Goal: Complete application form: Complete application form

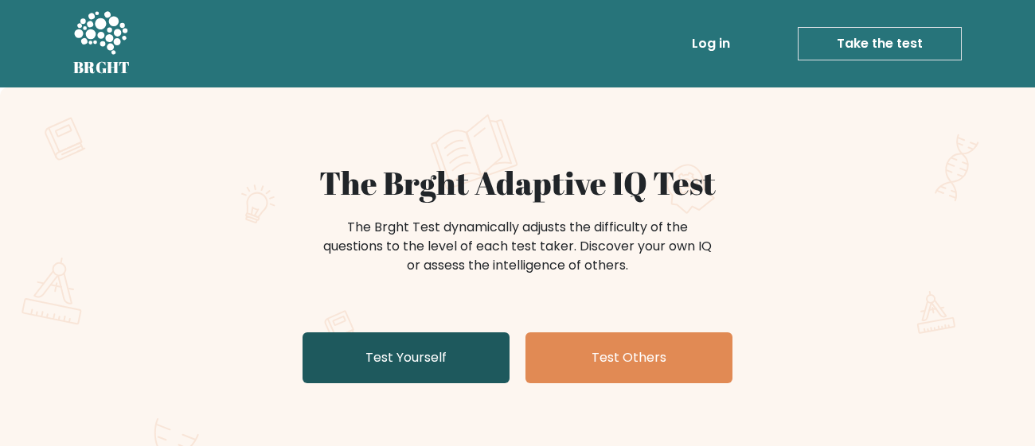
click at [493, 342] on link "Test Yourself" at bounding box center [405, 358] width 207 height 51
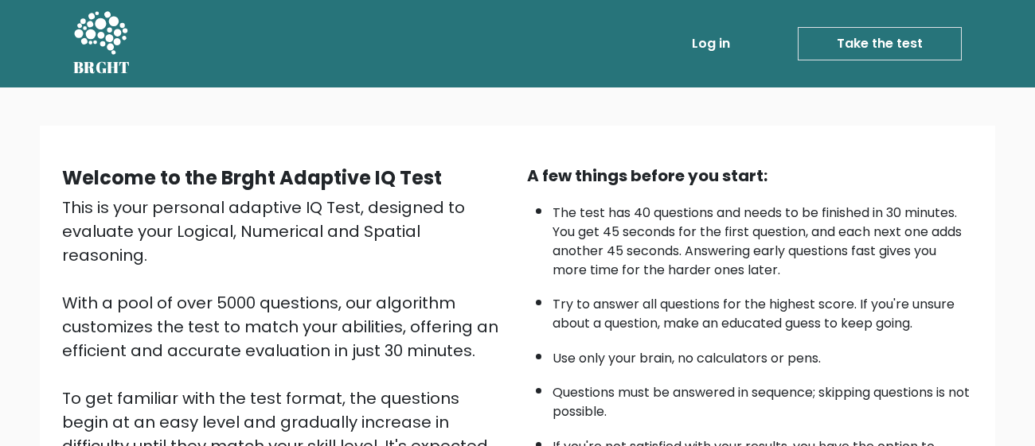
scroll to position [282, 0]
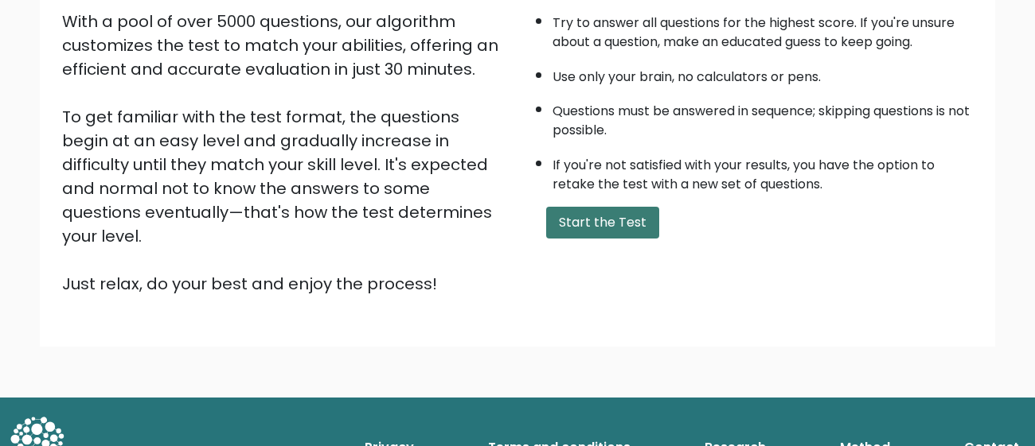
click at [629, 228] on button "Start the Test" at bounding box center [602, 223] width 113 height 32
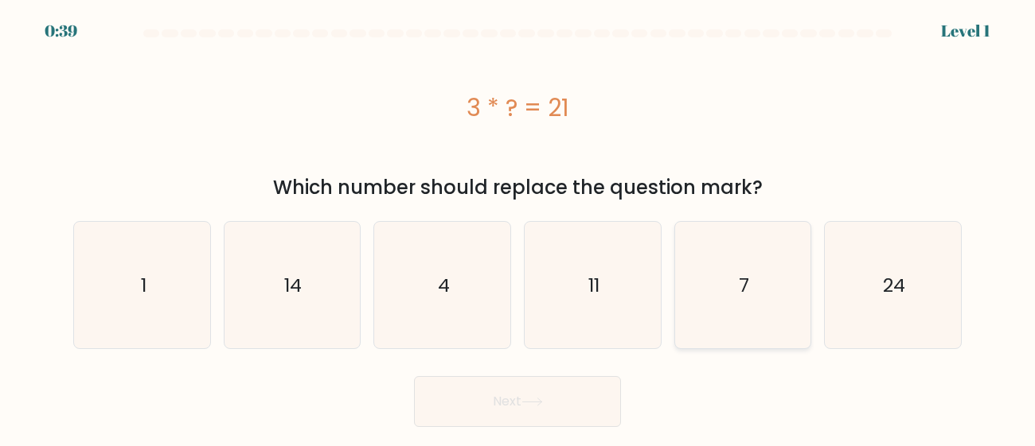
click at [735, 251] on icon "7" at bounding box center [742, 285] width 127 height 127
click at [518, 228] on input "e. 7" at bounding box center [517, 226] width 1 height 4
radio input "true"
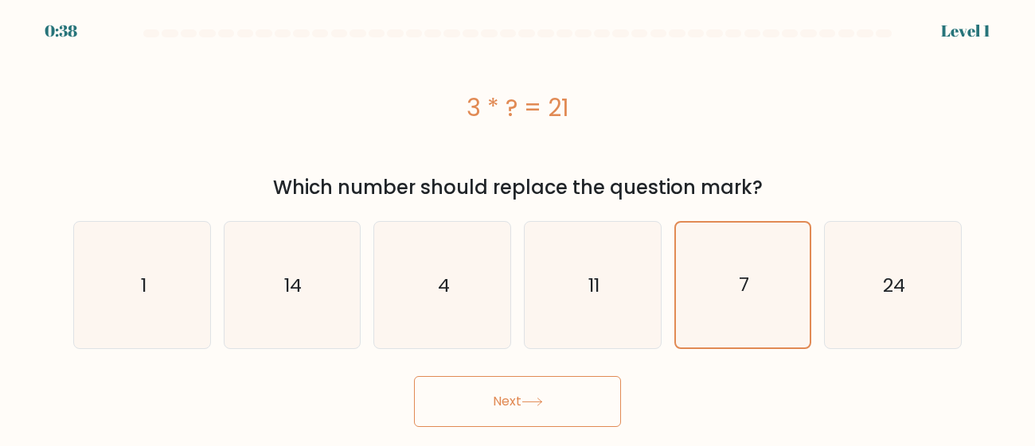
click at [536, 401] on icon at bounding box center [531, 402] width 21 height 9
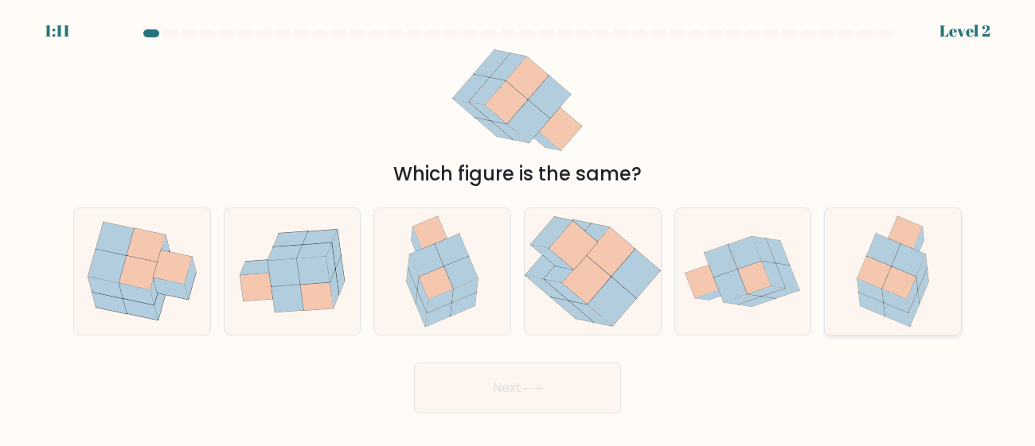
click at [889, 275] on icon at bounding box center [898, 283] width 33 height 33
click at [518, 228] on input "f." at bounding box center [517, 226] width 1 height 4
radio input "true"
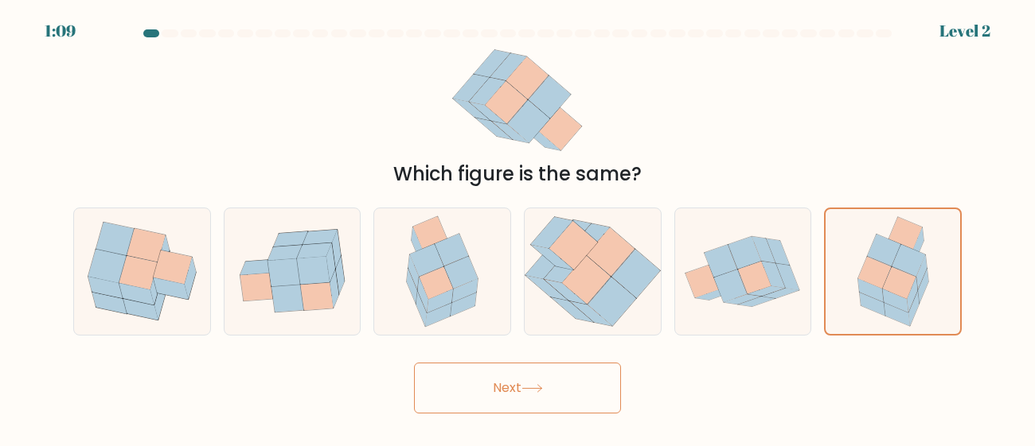
click at [503, 372] on button "Next" at bounding box center [517, 388] width 207 height 51
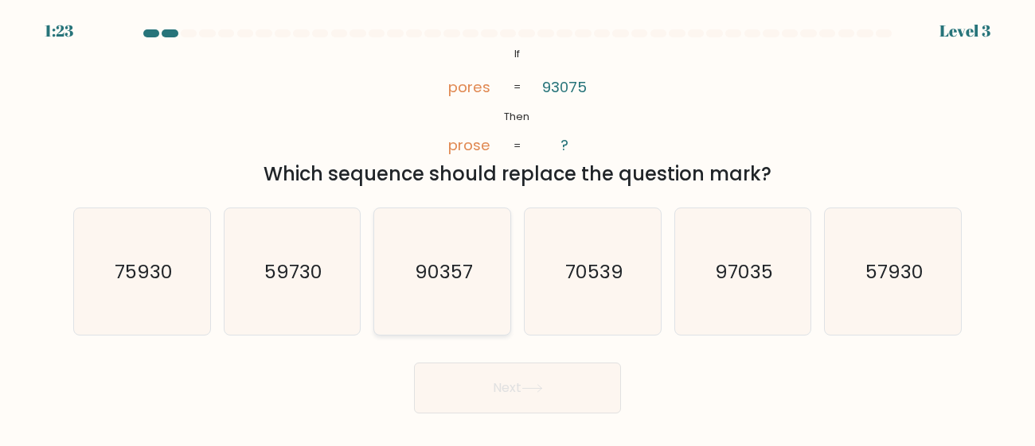
click at [474, 263] on icon "90357" at bounding box center [442, 272] width 127 height 127
click at [517, 228] on input "c. 90357" at bounding box center [517, 226] width 1 height 4
radio input "true"
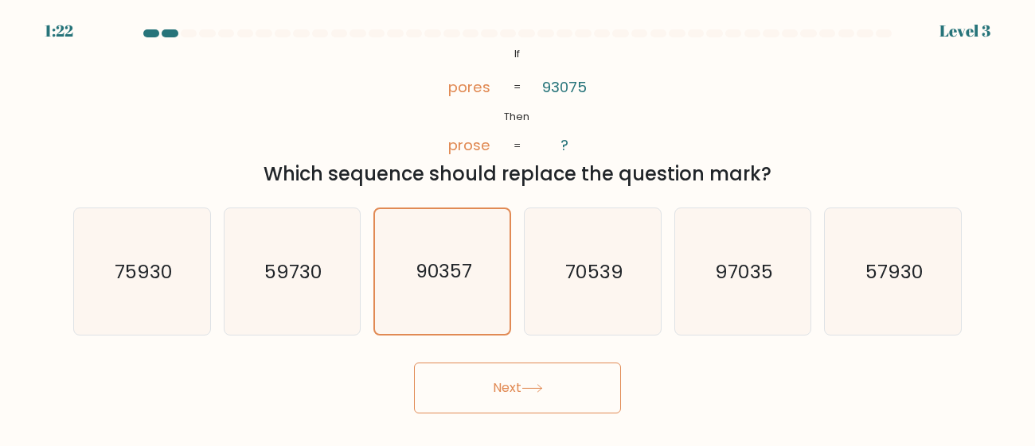
click at [483, 372] on button "Next" at bounding box center [517, 388] width 207 height 51
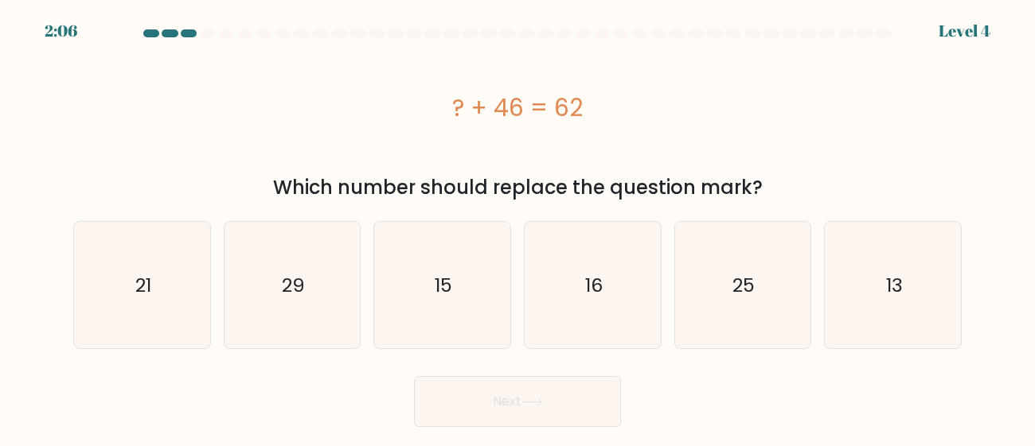
click at [479, 385] on button "Next" at bounding box center [517, 401] width 207 height 51
click at [467, 181] on div "Which number should replace the question mark?" at bounding box center [517, 188] width 869 height 29
click at [460, 109] on div "? + 46 = 62" at bounding box center [517, 108] width 888 height 36
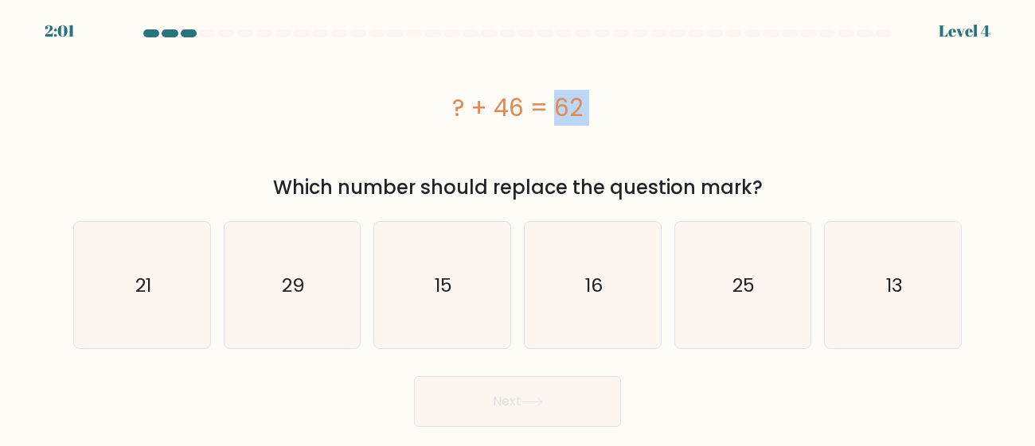
click at [460, 109] on div "? + 46 = 62" at bounding box center [517, 108] width 888 height 36
click at [536, 237] on icon "16" at bounding box center [592, 285] width 127 height 127
click at [518, 228] on input "d. 16" at bounding box center [517, 226] width 1 height 4
radio input "true"
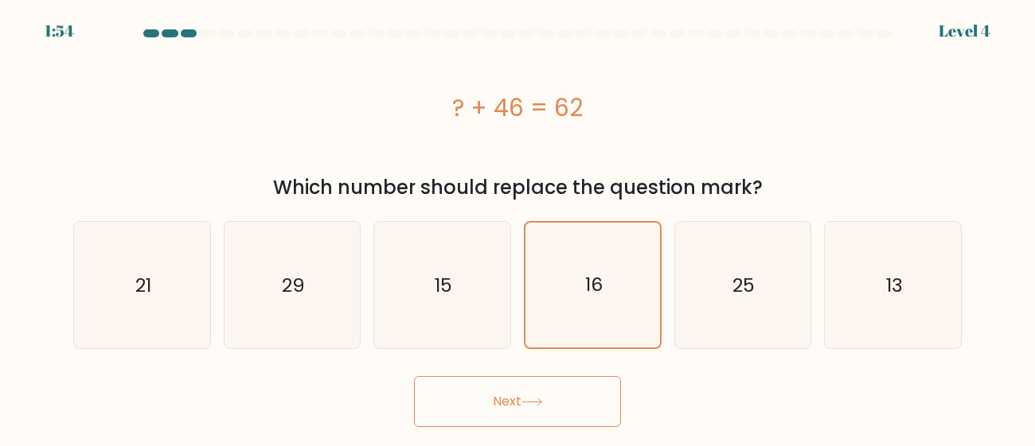
click at [520, 381] on button "Next" at bounding box center [517, 401] width 207 height 51
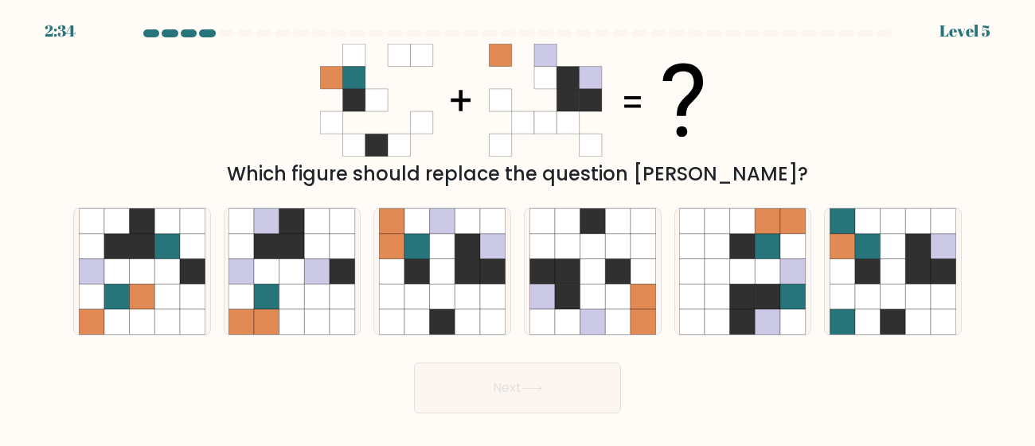
click at [518, 115] on icon at bounding box center [523, 122] width 22 height 22
click at [474, 297] on icon at bounding box center [466, 296] width 25 height 25
click at [517, 228] on input "c." at bounding box center [517, 226] width 1 height 4
radio input "true"
click at [490, 392] on button "Next" at bounding box center [517, 388] width 207 height 51
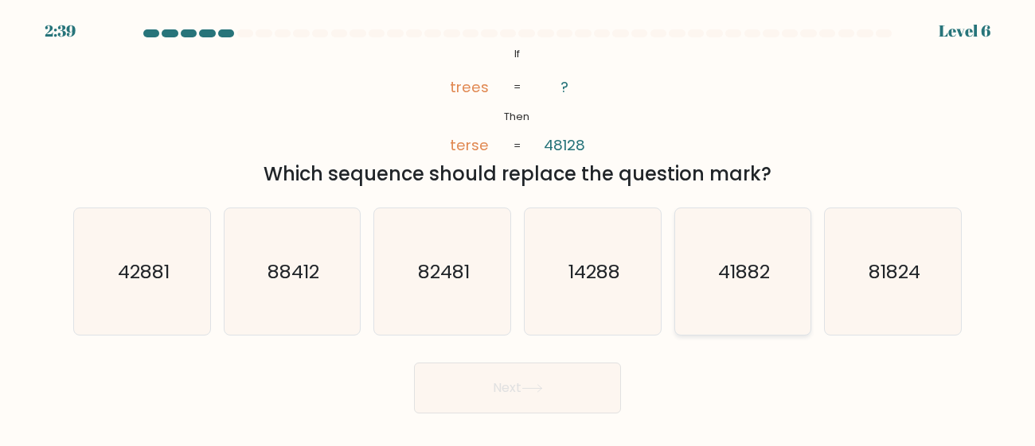
click at [790, 257] on icon "41882" at bounding box center [742, 272] width 127 height 127
click at [518, 228] on input "e. 41882" at bounding box center [517, 226] width 1 height 4
radio input "true"
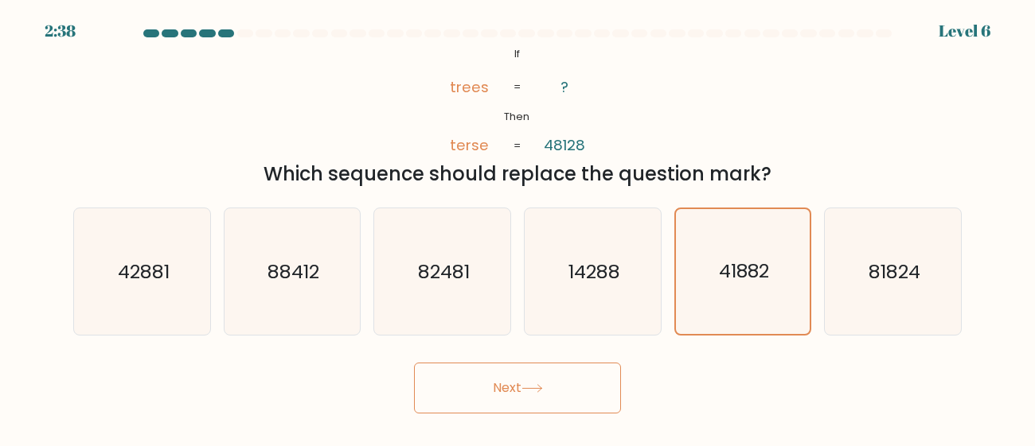
click at [535, 363] on button "Next" at bounding box center [517, 388] width 207 height 51
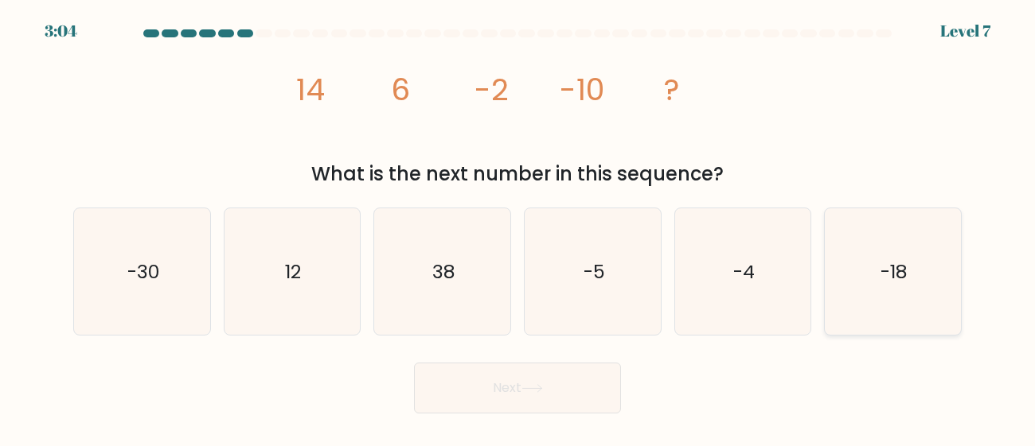
click at [929, 259] on icon "-18" at bounding box center [892, 272] width 127 height 127
click at [518, 228] on input "f. -18" at bounding box center [517, 226] width 1 height 4
radio input "true"
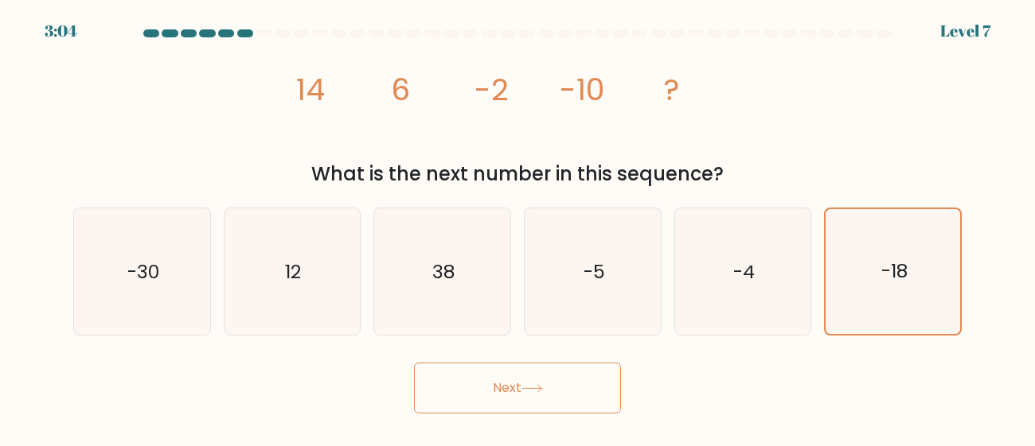
click at [436, 411] on button "Next" at bounding box center [517, 388] width 207 height 51
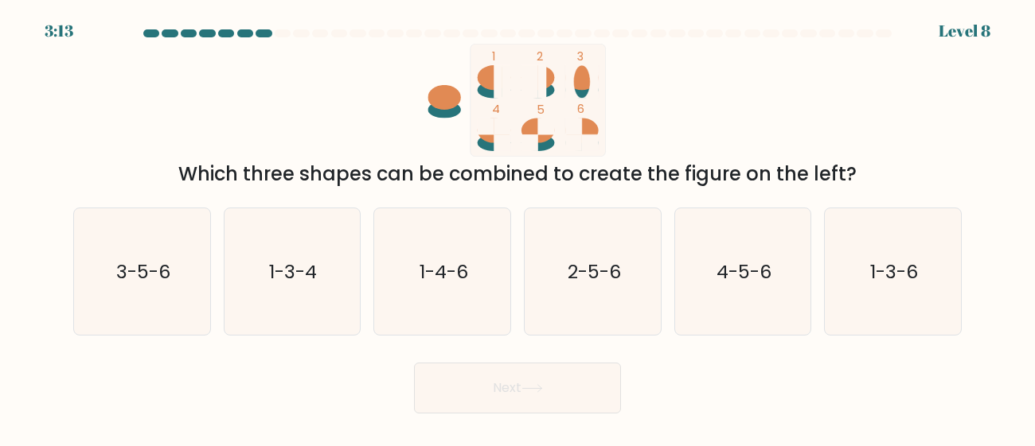
click at [521, 168] on div "Which three shapes can be combined to create the figure on the left?" at bounding box center [517, 174] width 869 height 29
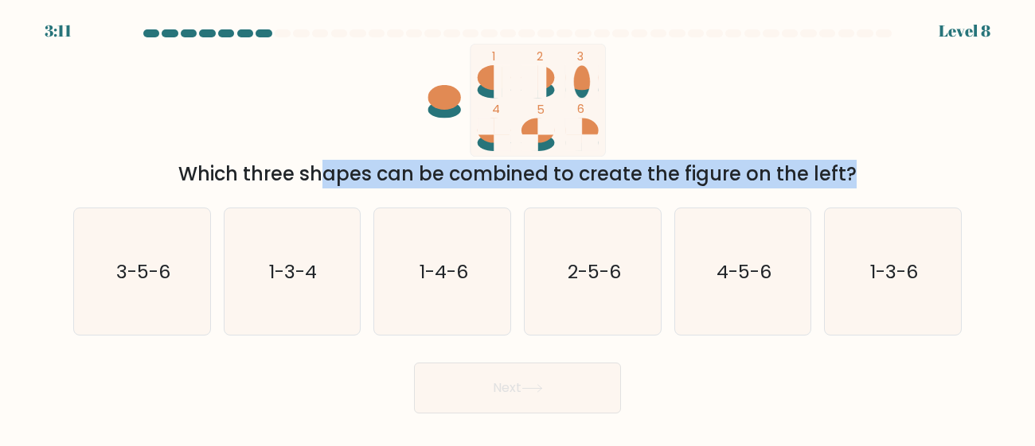
click at [521, 168] on div "Which three shapes can be combined to create the figure on the left?" at bounding box center [517, 174] width 869 height 29
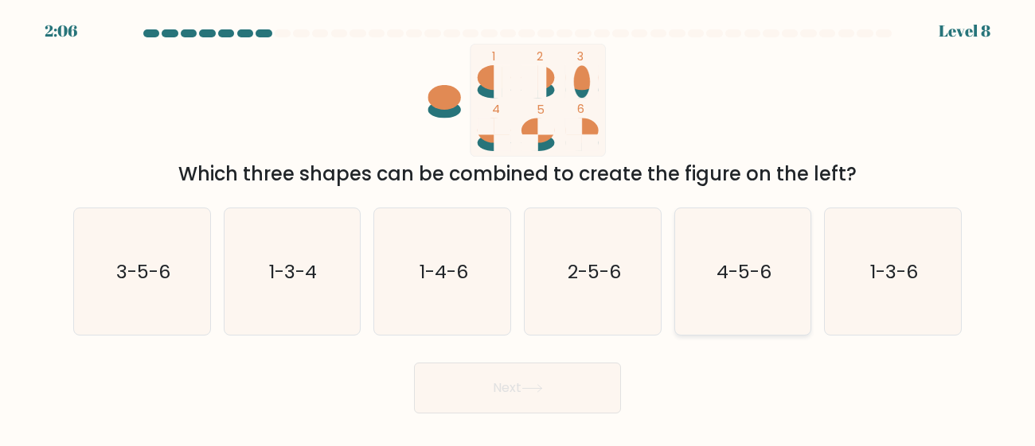
click at [743, 289] on icon "4-5-6" at bounding box center [742, 272] width 127 height 127
click at [518, 228] on input "e. 4-5-6" at bounding box center [517, 226] width 1 height 4
radio input "true"
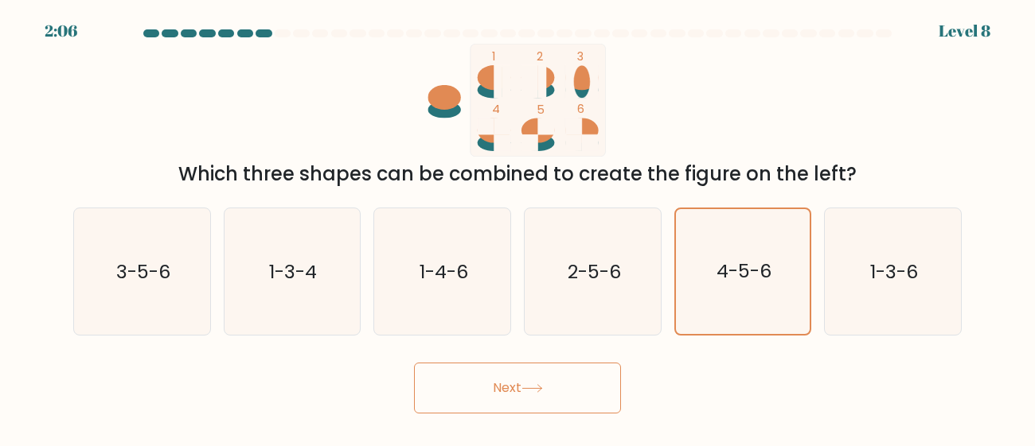
click at [509, 400] on button "Next" at bounding box center [517, 388] width 207 height 51
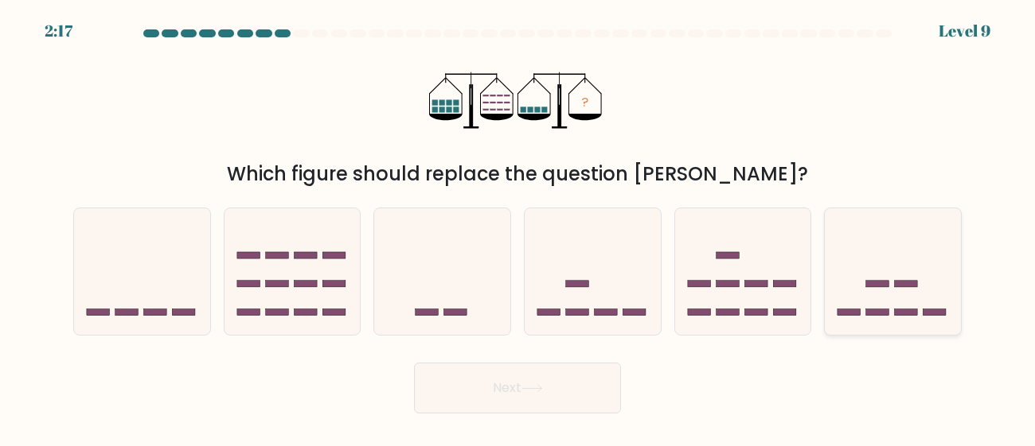
click at [850, 315] on rect at bounding box center [848, 313] width 23 height 6
click at [518, 228] on input "f." at bounding box center [517, 226] width 1 height 4
radio input "true"
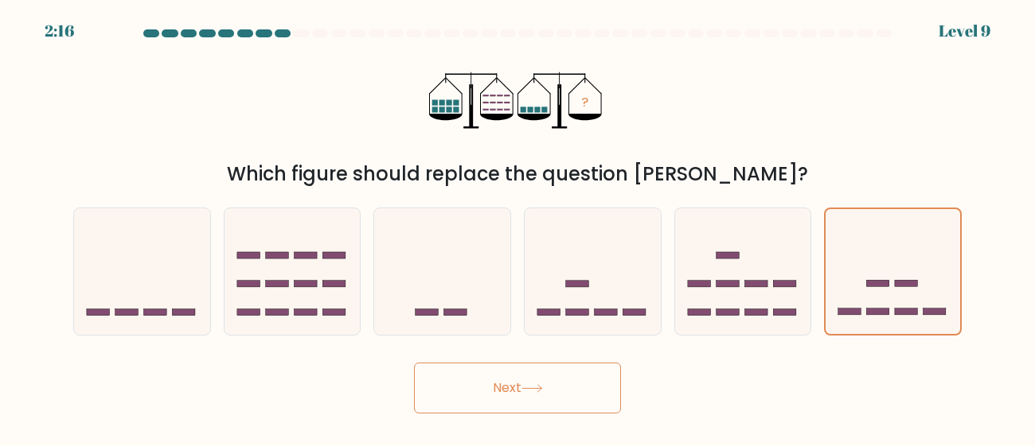
click at [548, 374] on button "Next" at bounding box center [517, 388] width 207 height 51
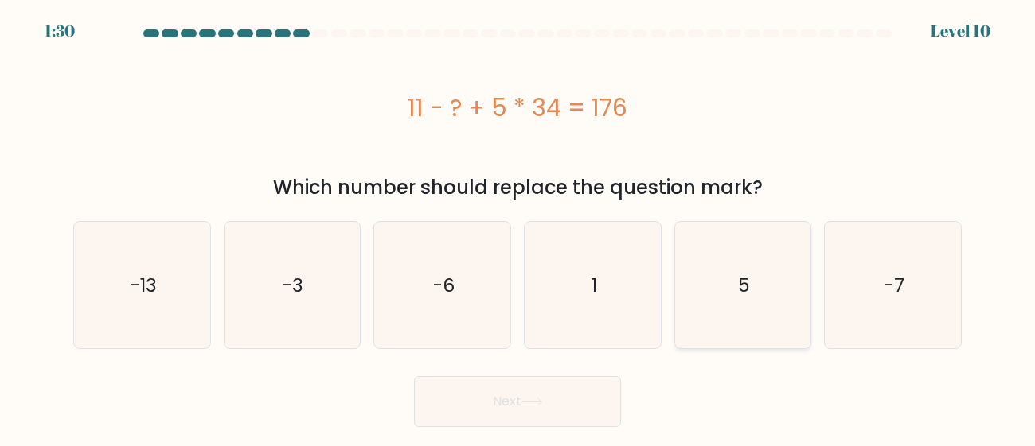
click at [806, 330] on div "5" at bounding box center [743, 285] width 138 height 128
click at [518, 228] on input "e. 5" at bounding box center [517, 226] width 1 height 4
radio input "true"
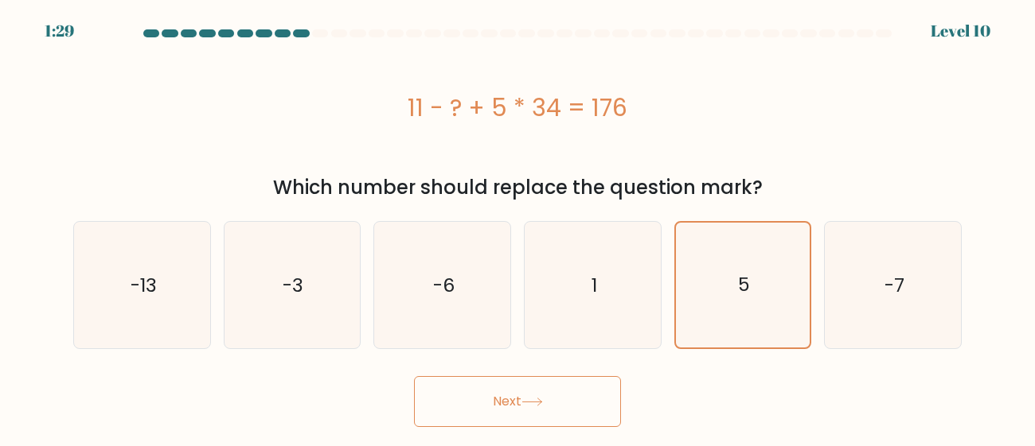
click at [587, 393] on button "Next" at bounding box center [517, 401] width 207 height 51
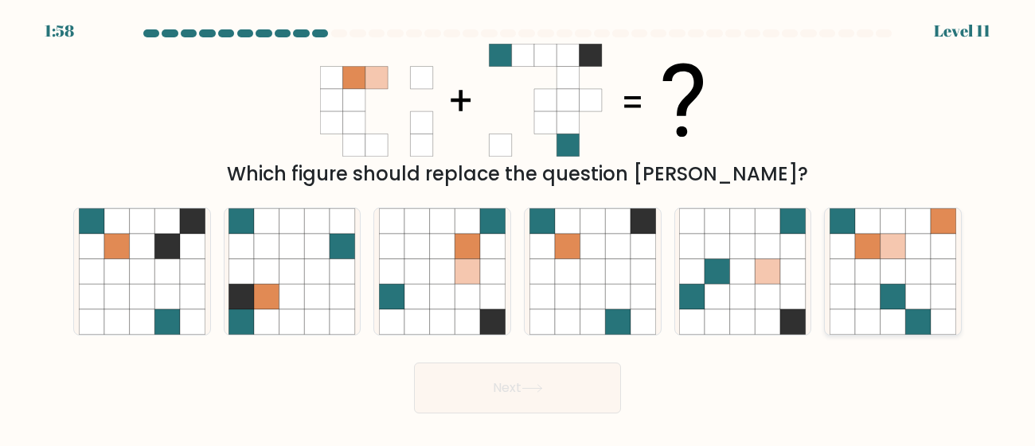
click at [928, 248] on icon at bounding box center [917, 246] width 25 height 25
click at [518, 228] on input "f." at bounding box center [517, 226] width 1 height 4
radio input "true"
click at [571, 385] on button "Next" at bounding box center [517, 388] width 207 height 51
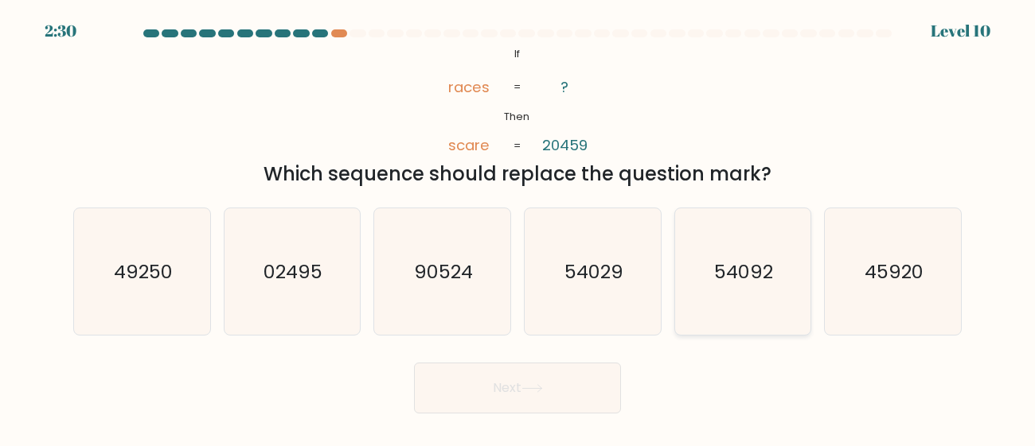
click at [788, 287] on icon "54092" at bounding box center [742, 272] width 127 height 127
click at [518, 228] on input "e. 54092" at bounding box center [517, 226] width 1 height 4
radio input "true"
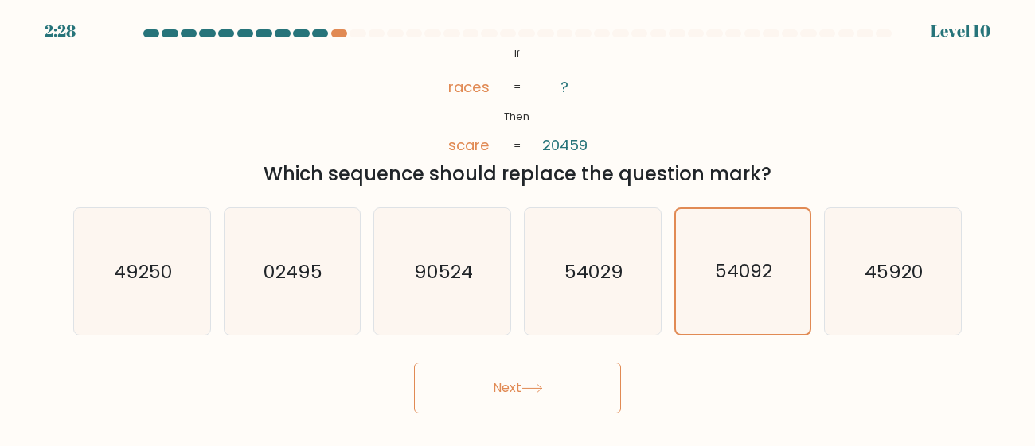
click at [599, 385] on button "Next" at bounding box center [517, 388] width 207 height 51
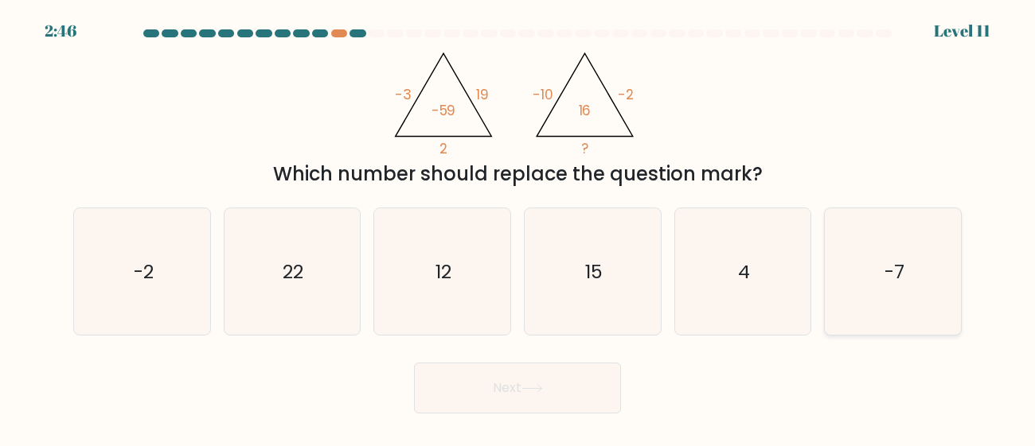
click at [833, 266] on icon "-7" at bounding box center [892, 272] width 127 height 127
click at [518, 228] on input "f. -7" at bounding box center [517, 226] width 1 height 4
radio input "true"
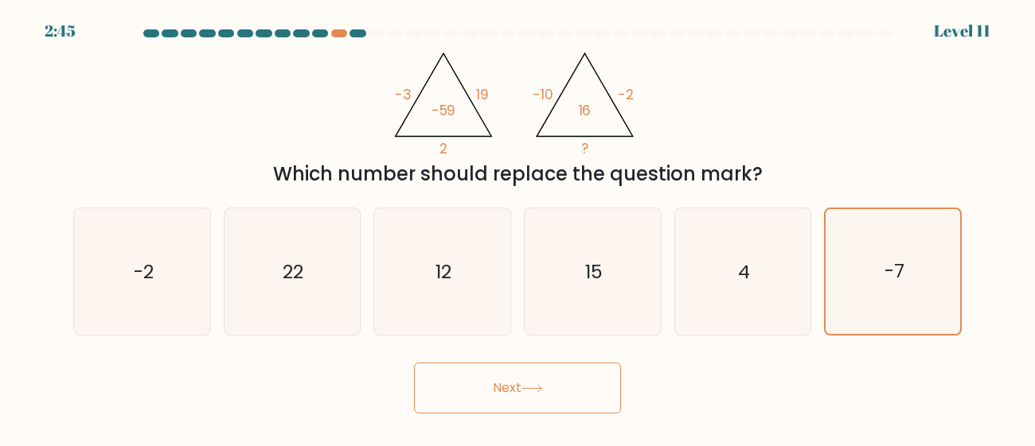
click at [469, 402] on button "Next" at bounding box center [517, 388] width 207 height 51
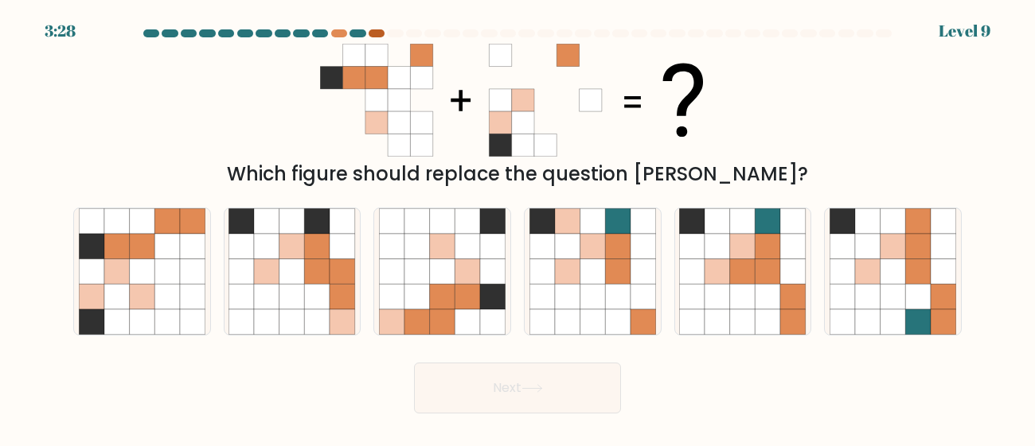
click at [375, 34] on div at bounding box center [377, 33] width 16 height 8
click at [329, 34] on at bounding box center [517, 33] width 751 height 8
click at [336, 34] on div at bounding box center [339, 33] width 16 height 8
click at [377, 33] on div at bounding box center [377, 33] width 16 height 8
click at [354, 35] on div at bounding box center [357, 33] width 16 height 8
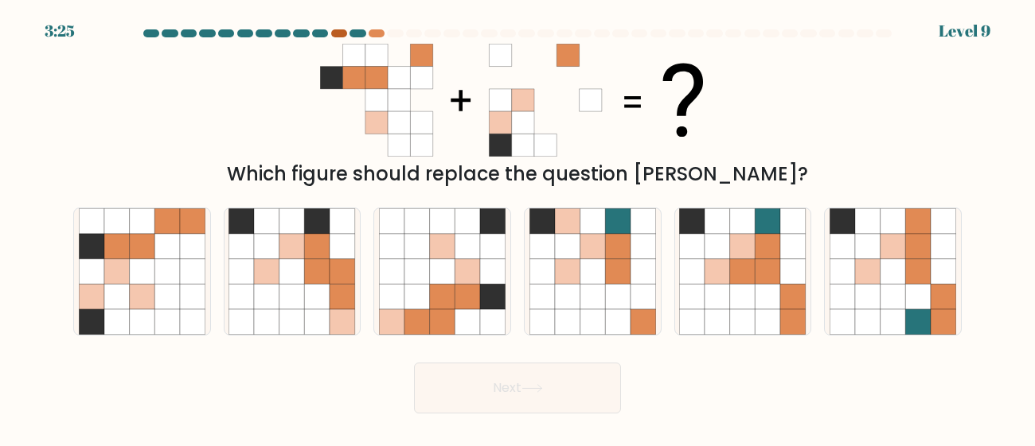
click at [337, 36] on div at bounding box center [339, 33] width 16 height 8
click at [337, 37] on div at bounding box center [517, 36] width 907 height 14
click at [336, 33] on div at bounding box center [339, 33] width 16 height 8
click at [373, 34] on div at bounding box center [377, 33] width 16 height 8
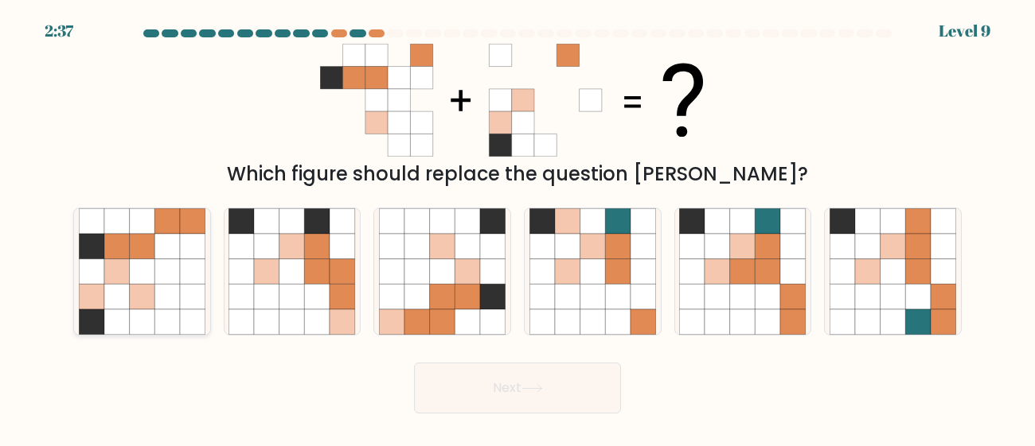
click at [167, 256] on icon at bounding box center [166, 246] width 25 height 25
click at [517, 228] on input "a." at bounding box center [517, 226] width 1 height 4
radio input "true"
click at [451, 380] on button "Next" at bounding box center [517, 388] width 207 height 51
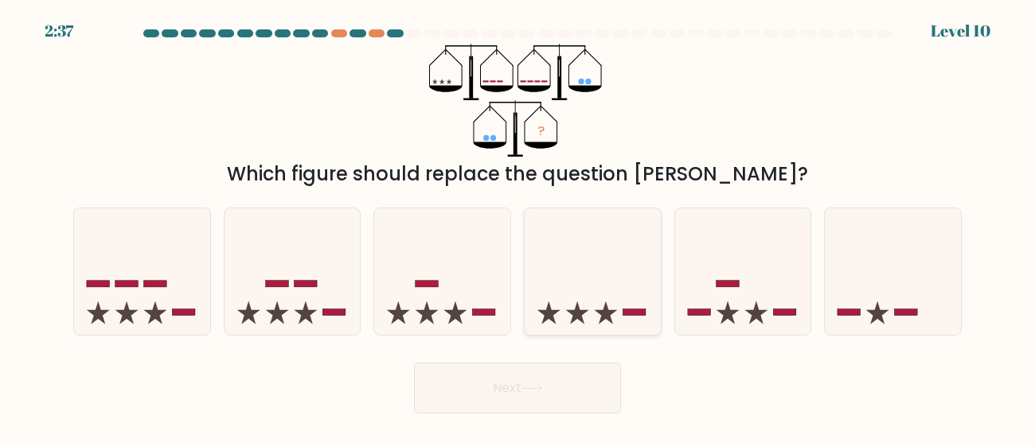
click at [571, 282] on icon at bounding box center [592, 272] width 136 height 112
click at [518, 228] on input "d." at bounding box center [517, 226] width 1 height 4
radio input "true"
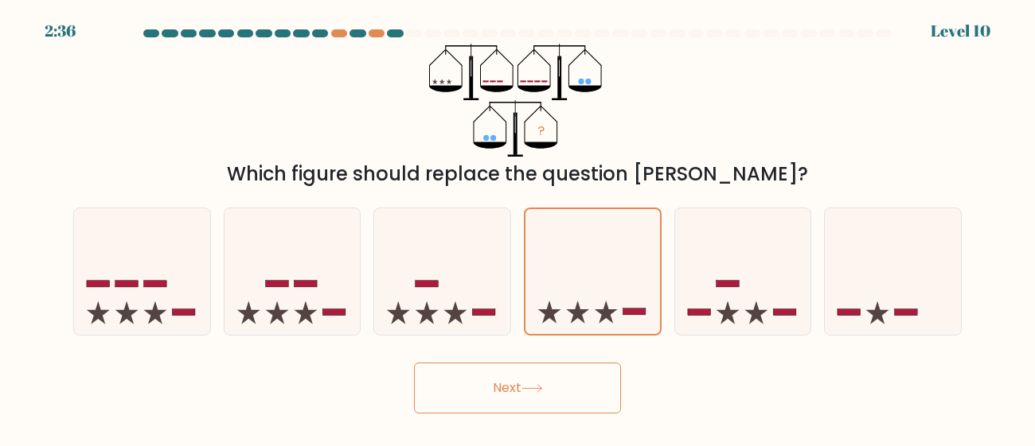
click at [543, 372] on button "Next" at bounding box center [517, 388] width 207 height 51
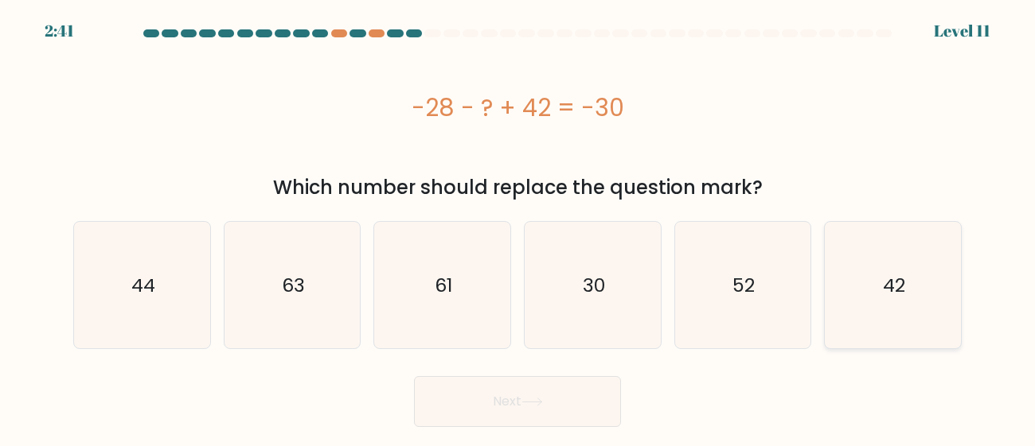
click at [899, 254] on icon "42" at bounding box center [892, 285] width 127 height 127
click at [518, 228] on input "f. 42" at bounding box center [517, 226] width 1 height 4
radio input "true"
click at [718, 290] on icon "52" at bounding box center [742, 285] width 127 height 127
click at [518, 228] on input "e. 52" at bounding box center [517, 226] width 1 height 4
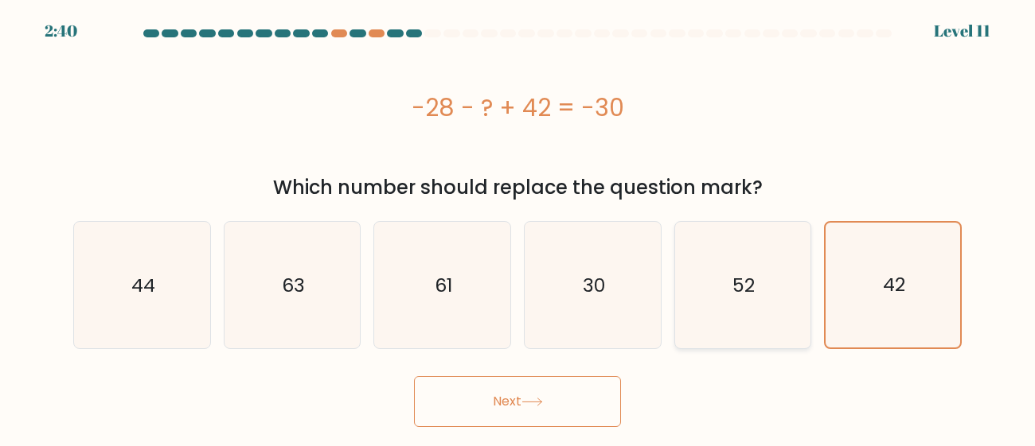
radio input "true"
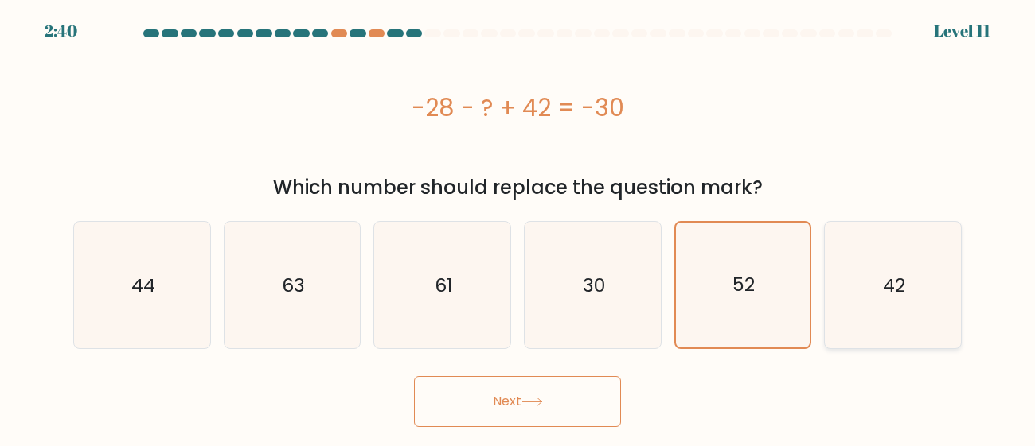
click at [872, 279] on icon "42" at bounding box center [892, 285] width 127 height 127
click at [518, 228] on input "f. 42" at bounding box center [517, 226] width 1 height 4
radio input "true"
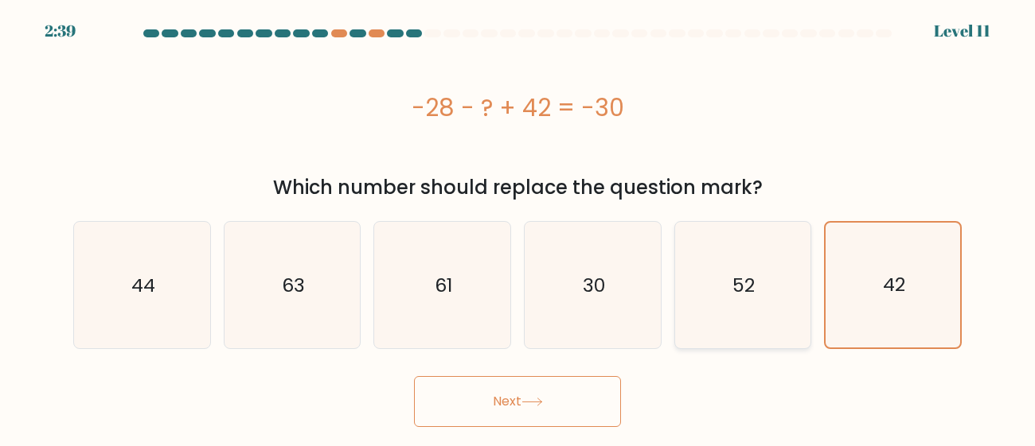
click at [797, 283] on icon "52" at bounding box center [742, 285] width 127 height 127
click at [518, 228] on input "e. 52" at bounding box center [517, 226] width 1 height 4
radio input "true"
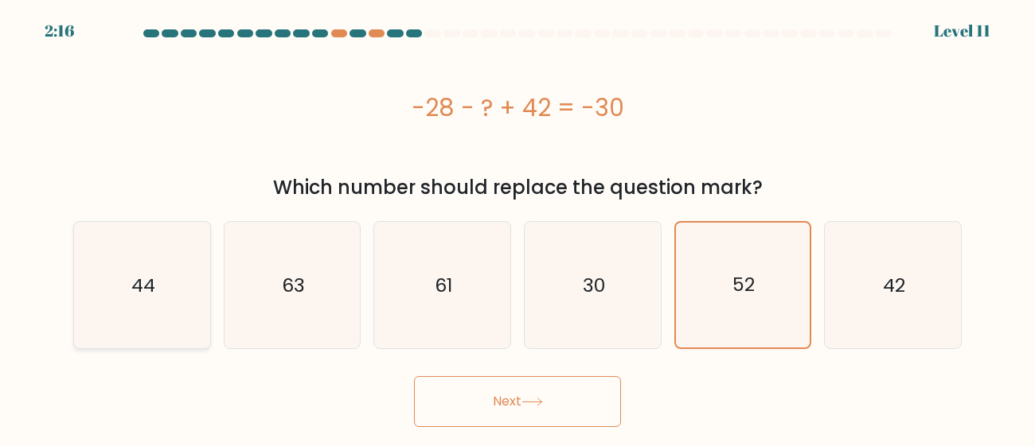
click at [146, 269] on icon "44" at bounding box center [142, 285] width 127 height 127
click at [517, 228] on input "a. 44" at bounding box center [517, 226] width 1 height 4
radio input "true"
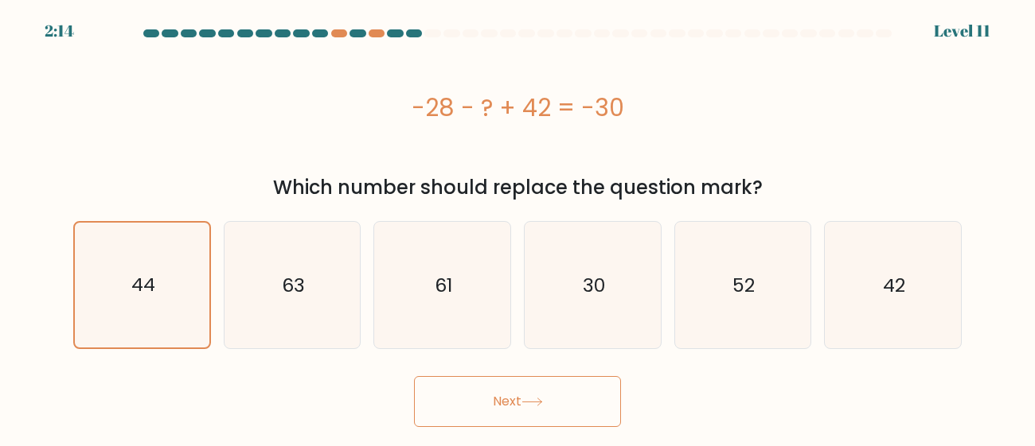
click at [530, 416] on button "Next" at bounding box center [517, 401] width 207 height 51
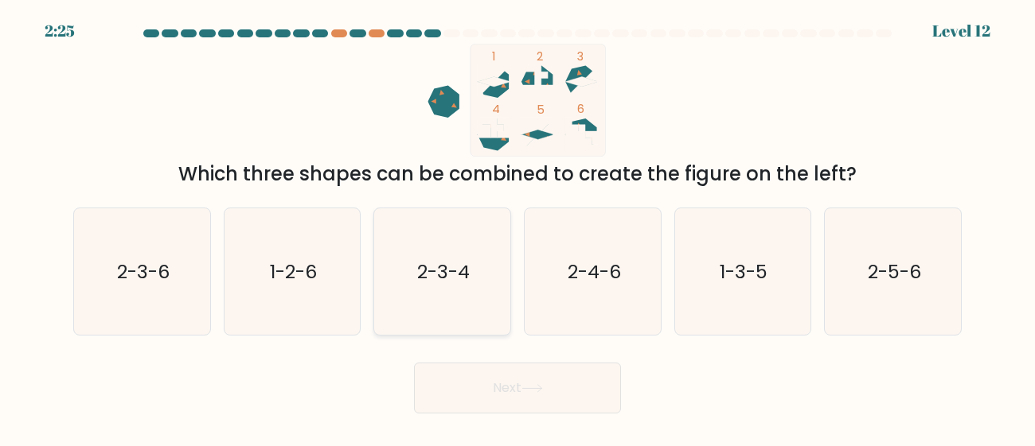
click at [462, 298] on icon "2-3-4" at bounding box center [442, 272] width 127 height 127
click at [517, 228] on input "c. 2-3-4" at bounding box center [517, 226] width 1 height 4
radio input "true"
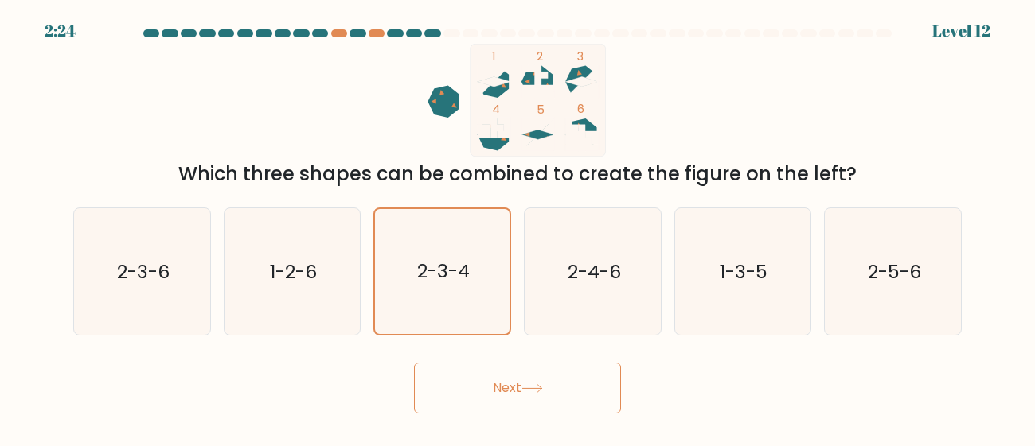
click at [470, 376] on button "Next" at bounding box center [517, 388] width 207 height 51
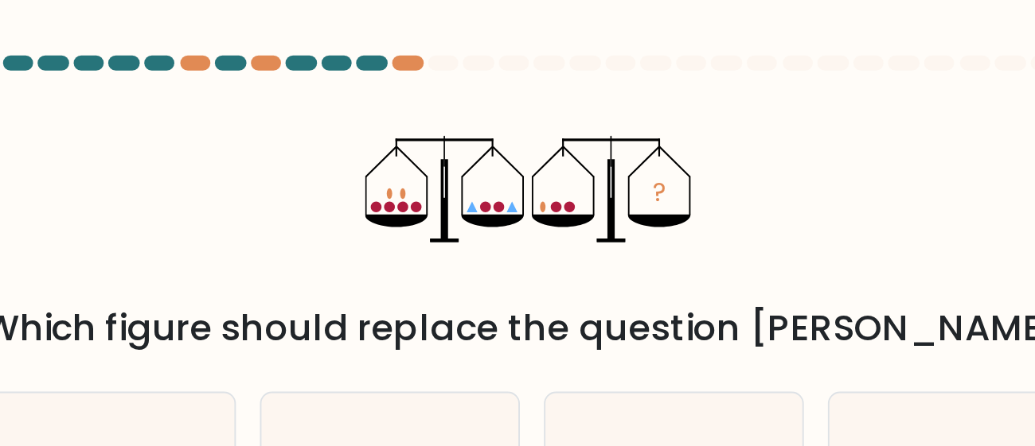
click at [536, 187] on div "Which figure should replace the question mark?" at bounding box center [517, 174] width 869 height 29
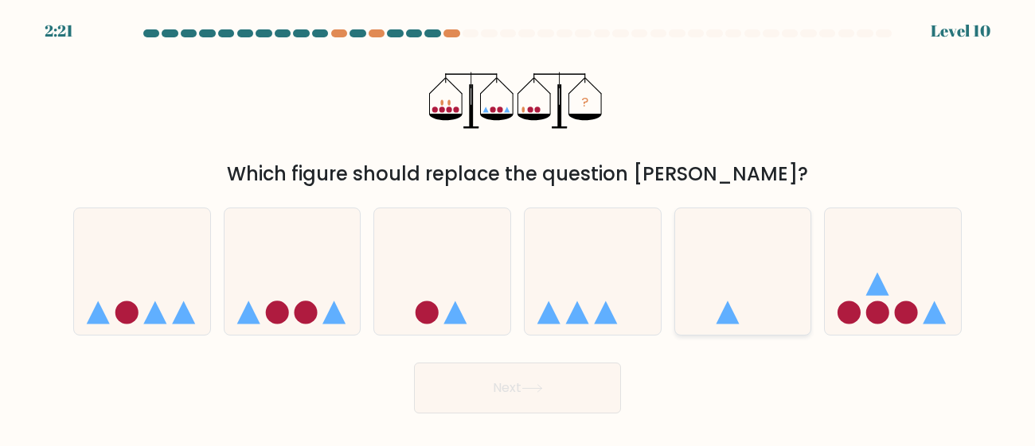
click at [766, 267] on icon at bounding box center [743, 272] width 136 height 112
click at [518, 228] on input "e." at bounding box center [517, 226] width 1 height 4
radio input "true"
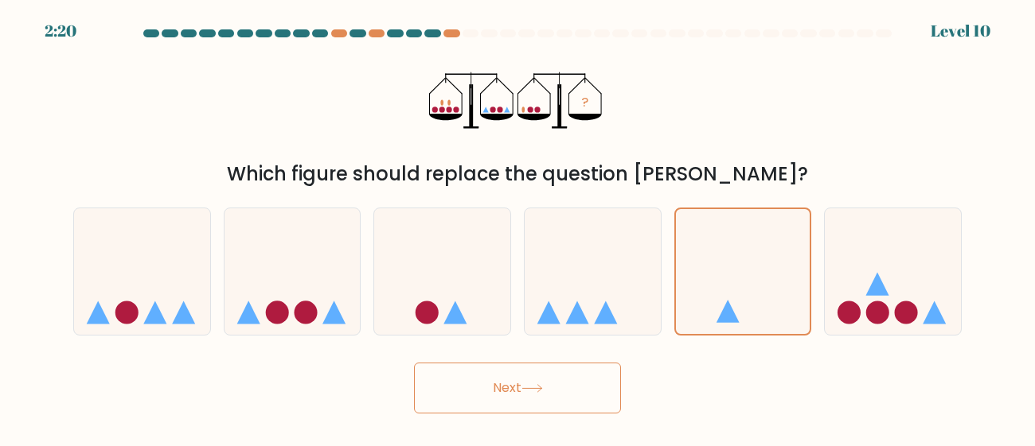
click at [491, 400] on button "Next" at bounding box center [517, 388] width 207 height 51
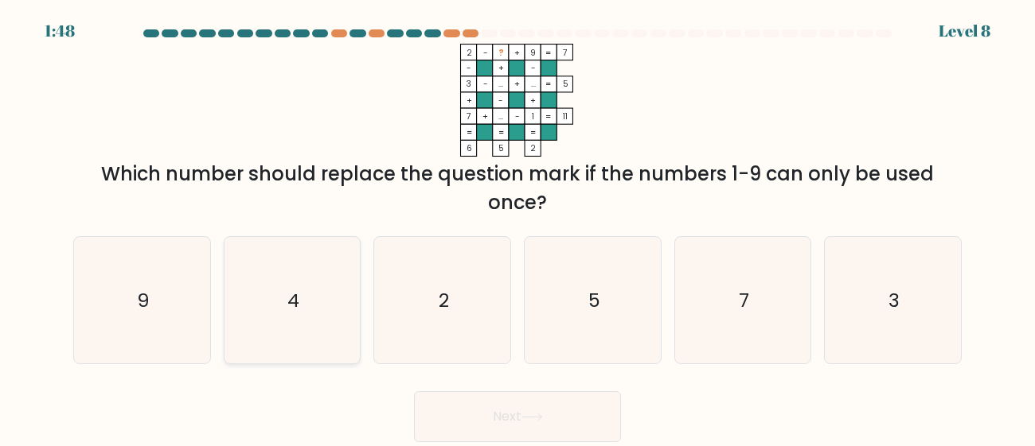
click at [274, 276] on icon "4" at bounding box center [291, 300] width 127 height 127
click at [517, 228] on input "b. 4" at bounding box center [517, 226] width 1 height 4
radio input "true"
click at [489, 416] on button "Next" at bounding box center [517, 417] width 207 height 51
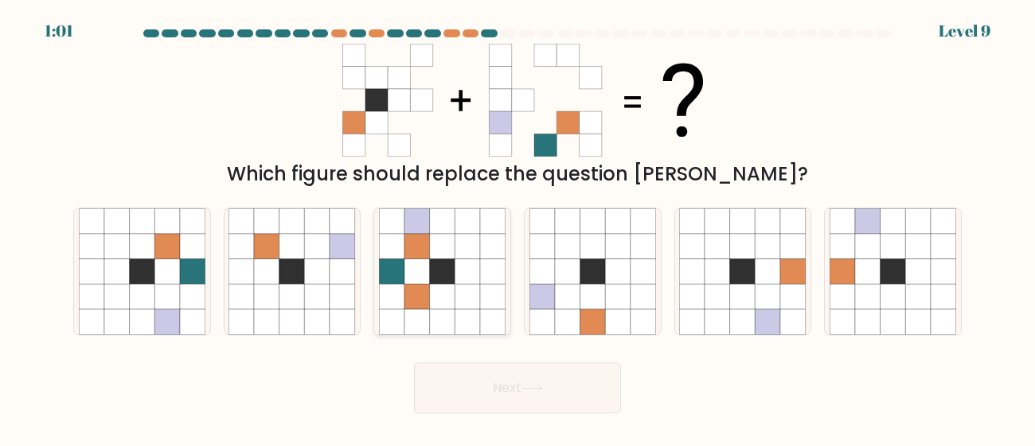
click at [438, 295] on icon at bounding box center [442, 296] width 25 height 25
click at [517, 228] on input "c." at bounding box center [517, 226] width 1 height 4
radio input "true"
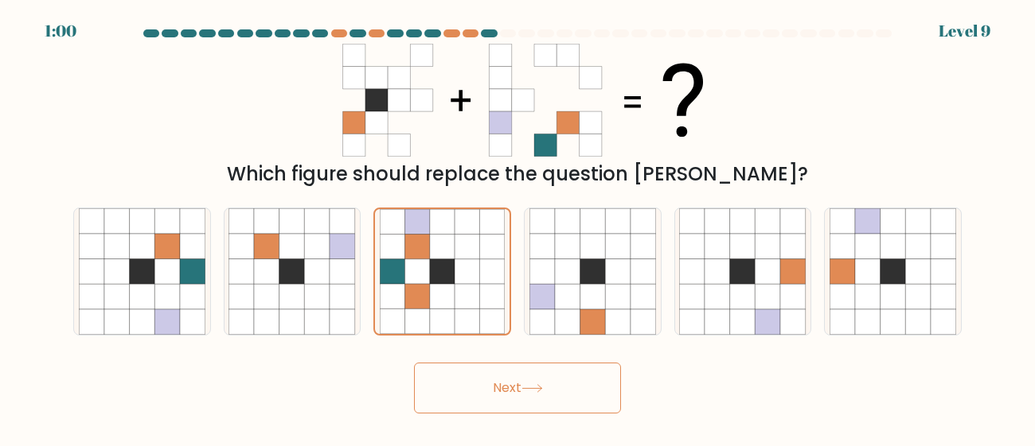
click at [488, 396] on button "Next" at bounding box center [517, 388] width 207 height 51
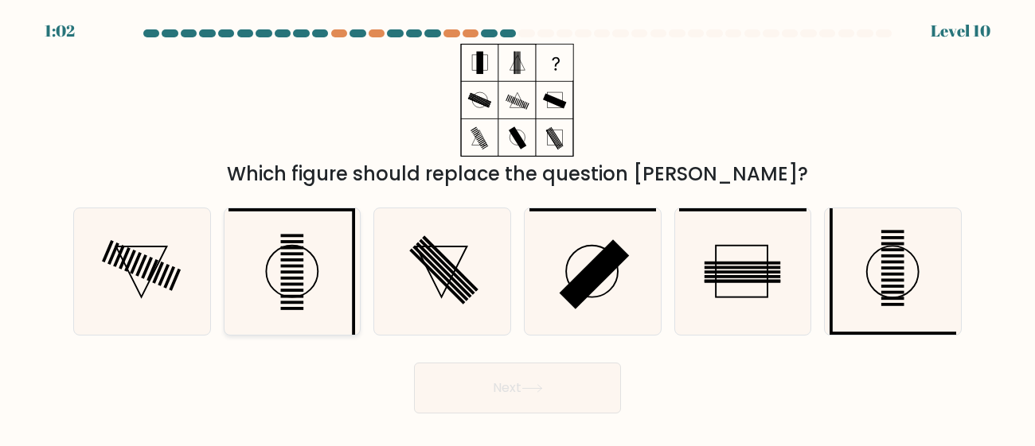
click at [295, 246] on circle at bounding box center [293, 271] width 52 height 52
click at [517, 228] on input "b." at bounding box center [517, 226] width 1 height 4
radio input "true"
click at [543, 367] on button "Next" at bounding box center [517, 388] width 207 height 51
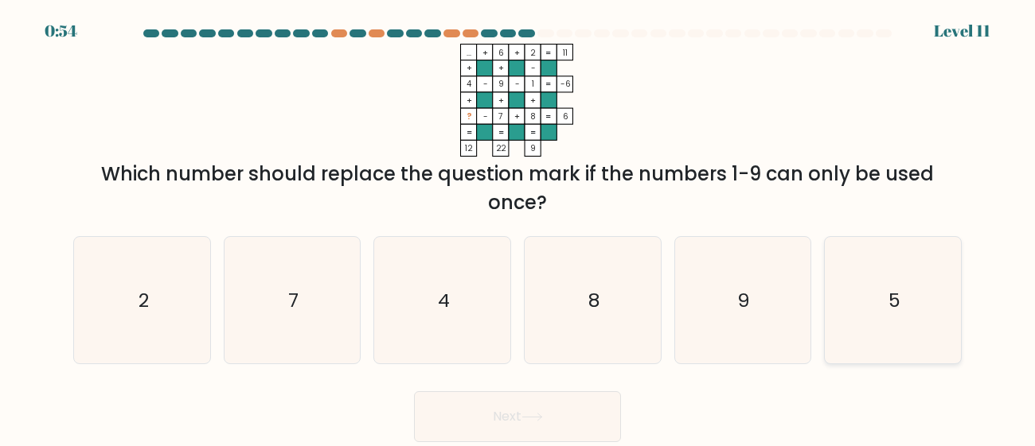
click at [836, 340] on icon "5" at bounding box center [892, 300] width 127 height 127
click at [518, 228] on input "f. 5" at bounding box center [517, 226] width 1 height 4
radio input "true"
click at [513, 419] on button "Next" at bounding box center [517, 417] width 207 height 51
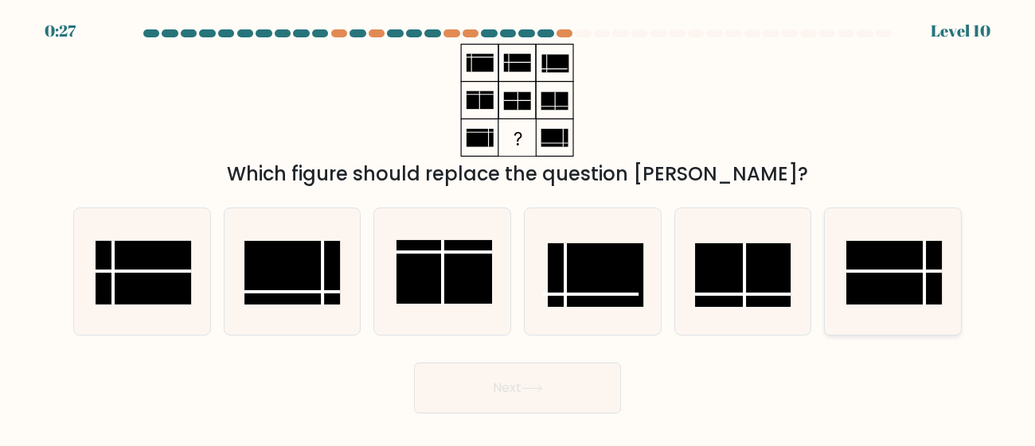
click at [842, 280] on icon at bounding box center [892, 272] width 127 height 127
click at [518, 228] on input "f." at bounding box center [517, 226] width 1 height 4
radio input "true"
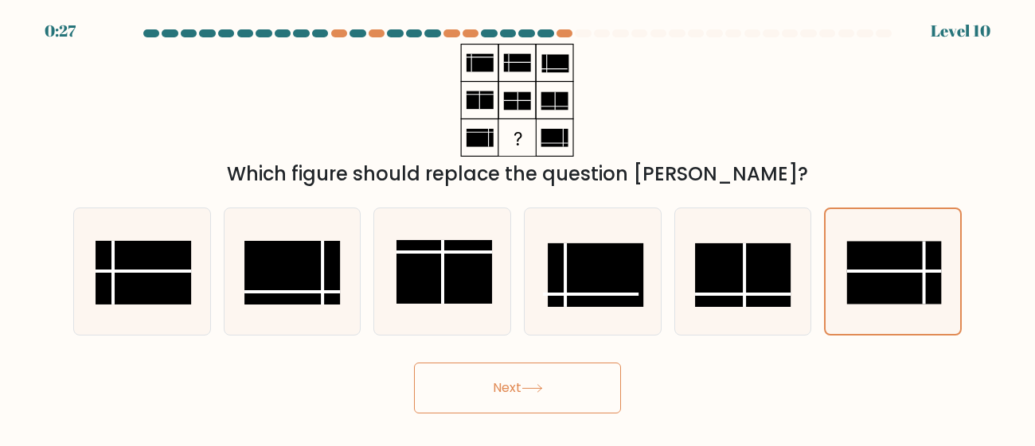
click at [618, 373] on button "Next" at bounding box center [517, 388] width 207 height 51
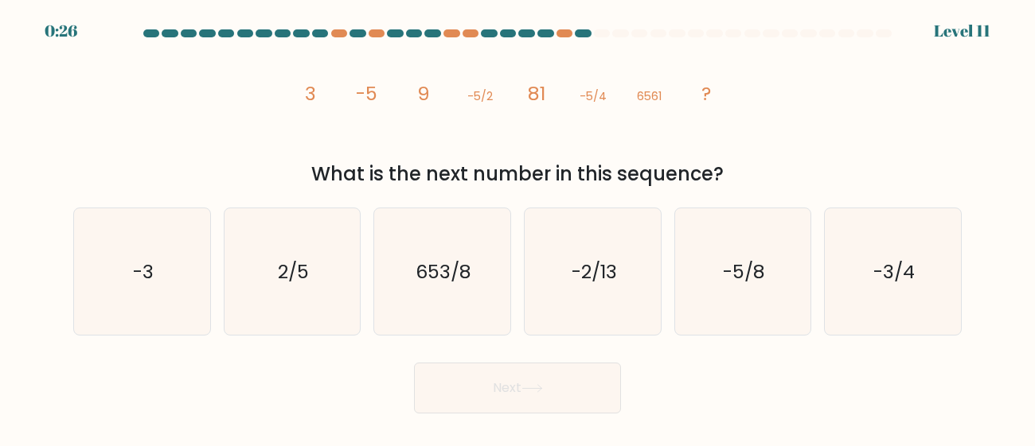
click at [583, 377] on button "Next" at bounding box center [517, 388] width 207 height 51
click at [555, 179] on div "What is the next number in this sequence?" at bounding box center [517, 174] width 869 height 29
click at [347, 94] on icon "image/svg+xml 3 -5 9 -5/2 81 -5/4 6561 ?" at bounding box center [518, 100] width 454 height 113
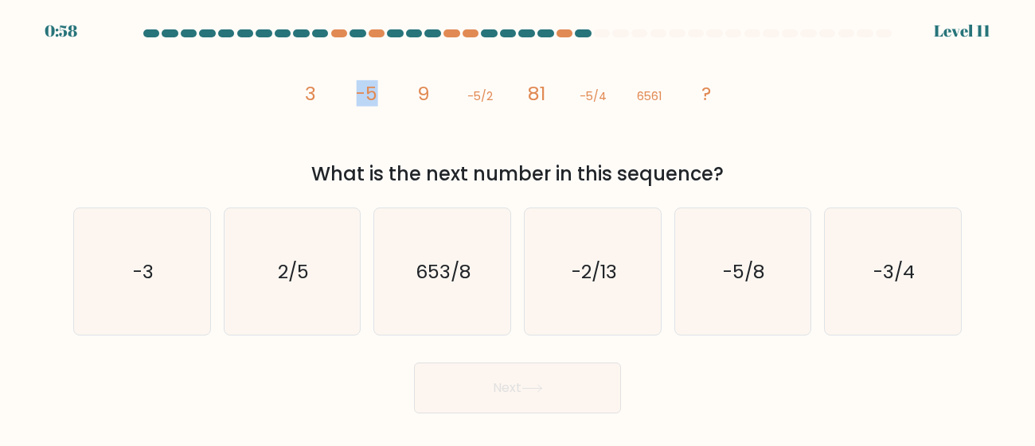
click at [347, 94] on icon "image/svg+xml 3 -5 9 -5/2 81 -5/4 6561 ?" at bounding box center [518, 100] width 454 height 113
click at [376, 32] on div at bounding box center [377, 33] width 16 height 8
click at [150, 33] on div at bounding box center [151, 33] width 16 height 8
click at [379, 36] on div at bounding box center [377, 33] width 16 height 8
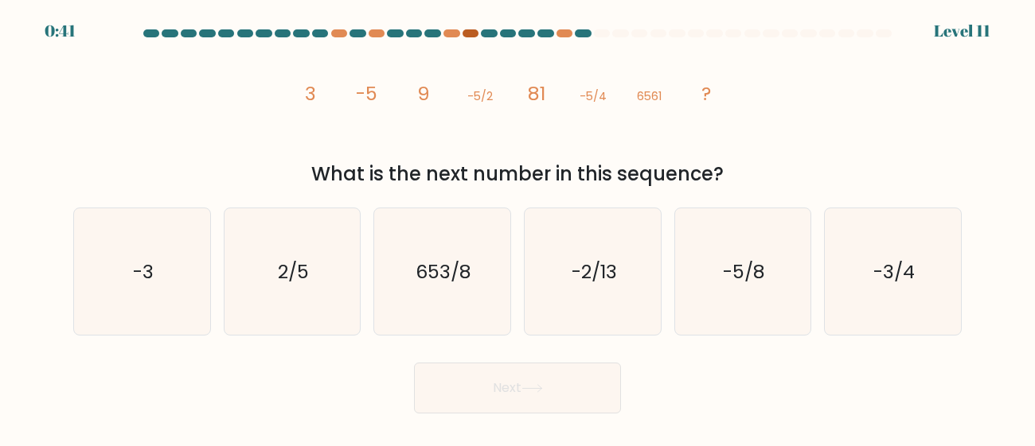
click at [476, 34] on div at bounding box center [470, 33] width 16 height 8
click at [567, 33] on div at bounding box center [564, 33] width 16 height 8
click at [777, 267] on icon "-5/8" at bounding box center [742, 272] width 127 height 127
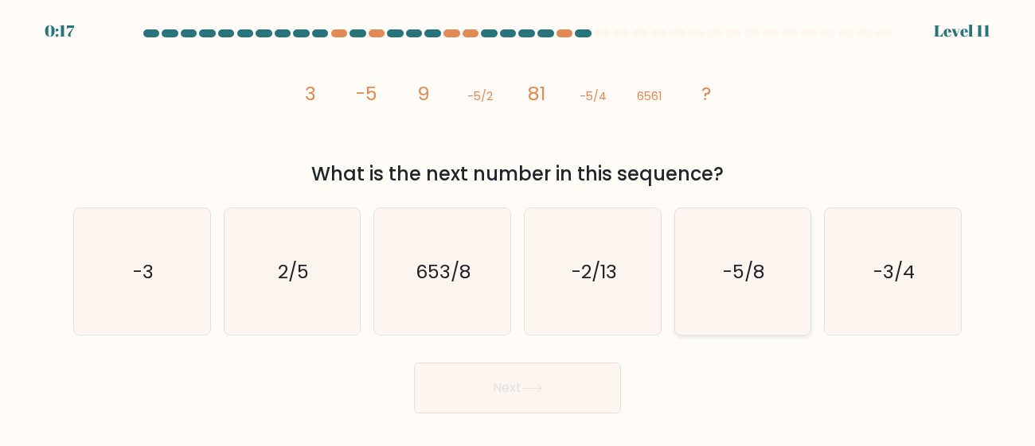
click at [518, 228] on input "e. -5/8" at bounding box center [517, 226] width 1 height 4
radio input "true"
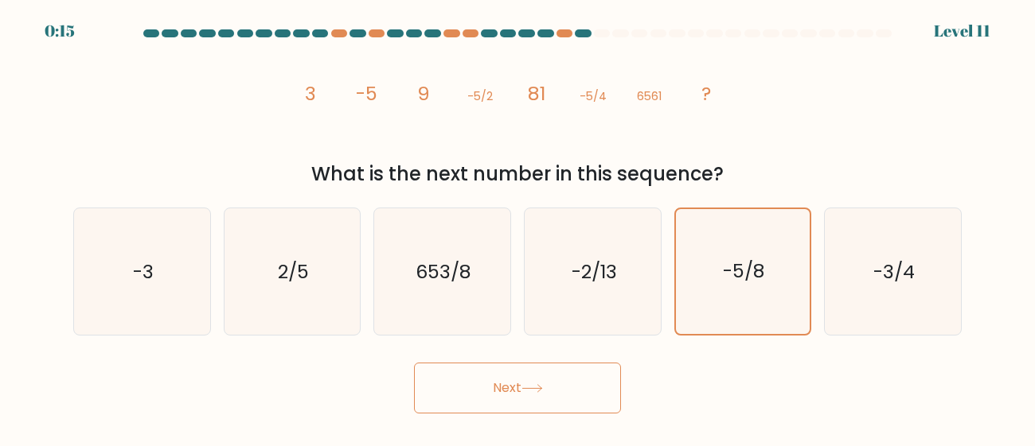
click at [567, 386] on button "Next" at bounding box center [517, 388] width 207 height 51
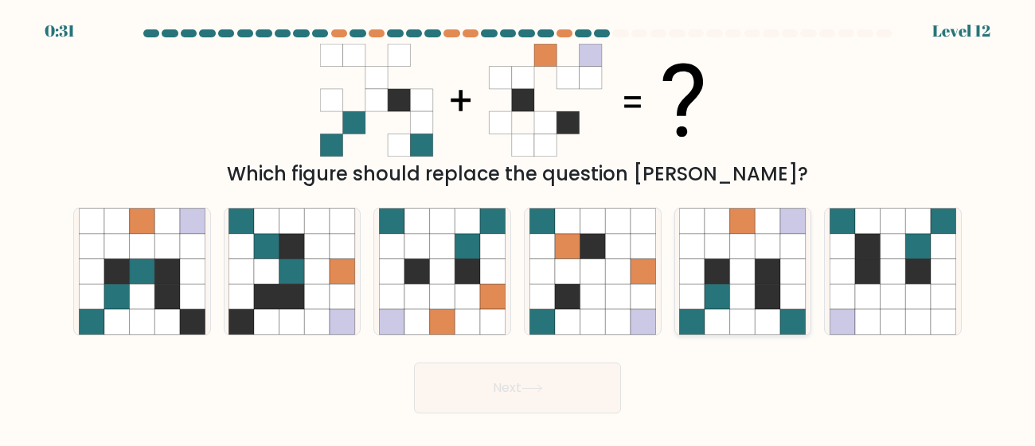
click at [699, 256] on icon at bounding box center [692, 246] width 25 height 25
click at [518, 228] on input "e." at bounding box center [517, 226] width 1 height 4
radio input "true"
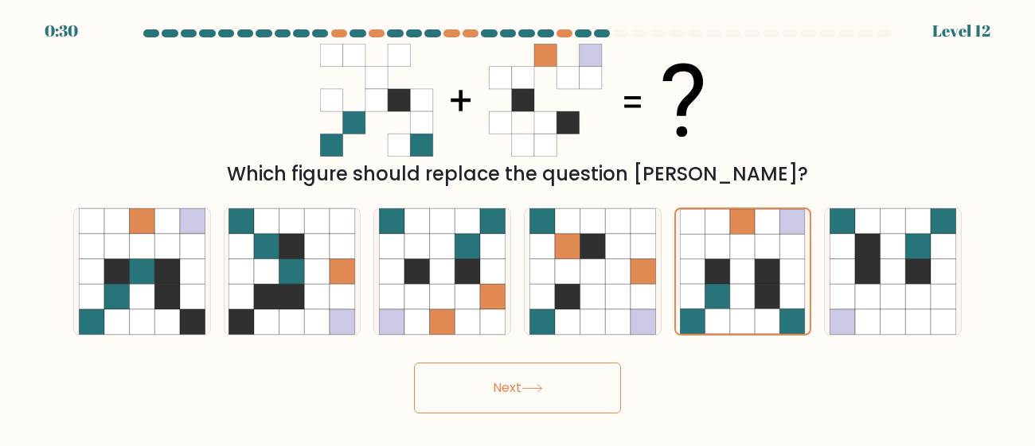
click at [551, 363] on button "Next" at bounding box center [517, 388] width 207 height 51
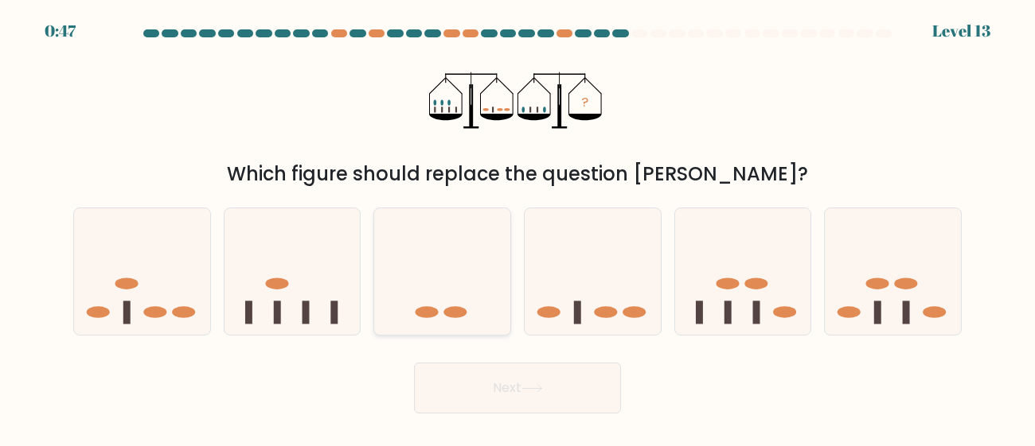
click at [423, 284] on icon at bounding box center [442, 272] width 136 height 112
click at [517, 228] on input "c." at bounding box center [517, 226] width 1 height 4
radio input "true"
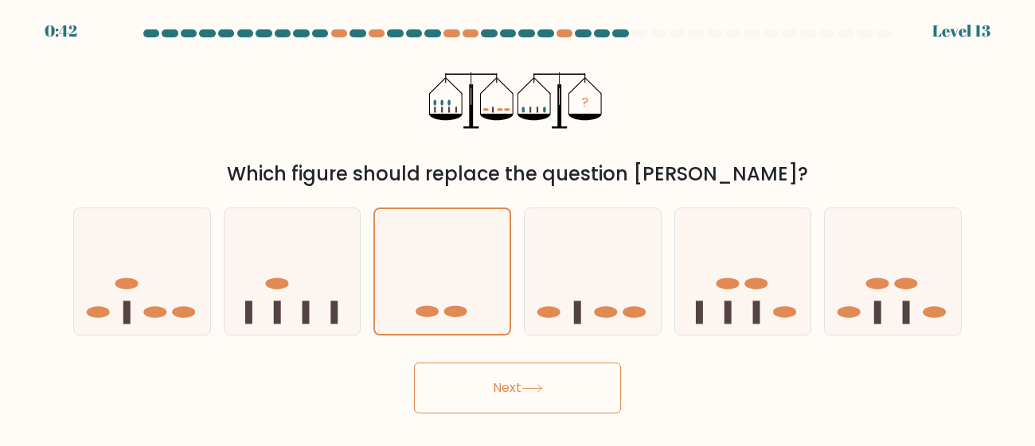
click at [489, 409] on button "Next" at bounding box center [517, 388] width 207 height 51
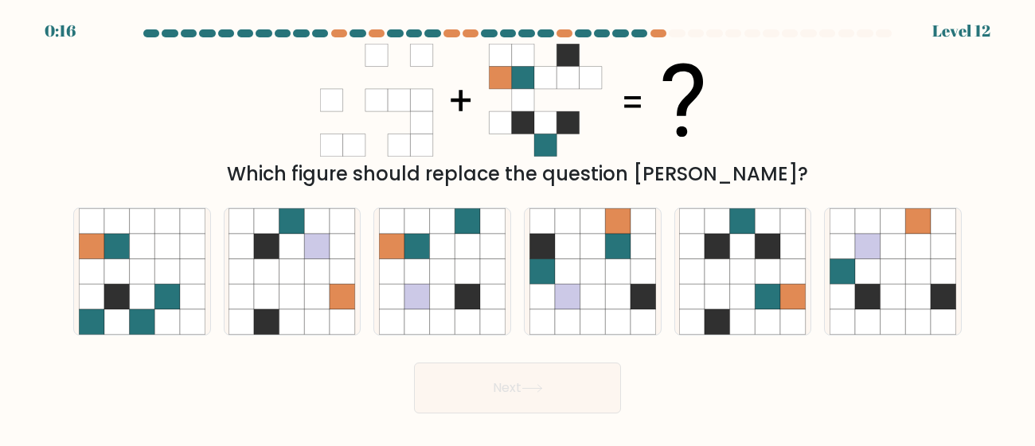
click at [506, 185] on div "Which figure should replace the question [PERSON_NAME]?" at bounding box center [517, 174] width 869 height 29
click at [737, 285] on icon at bounding box center [742, 296] width 25 height 25
click at [518, 228] on input "e." at bounding box center [517, 226] width 1 height 4
radio input "true"
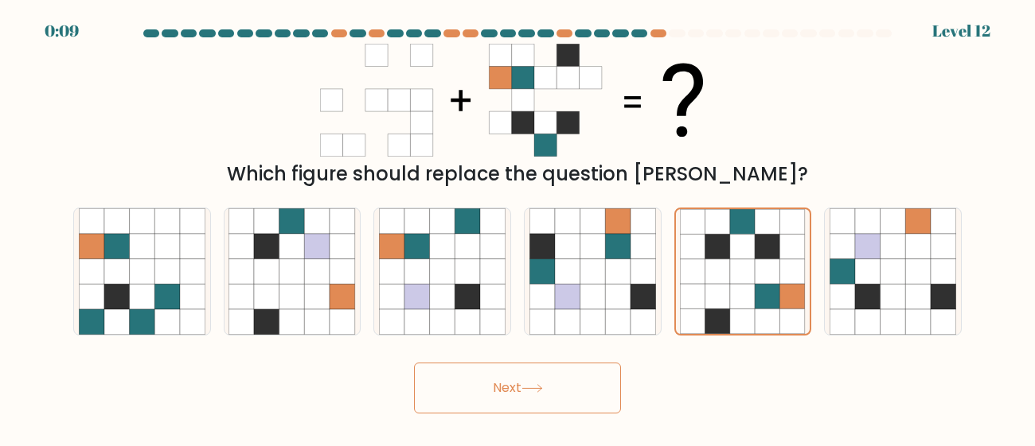
click at [556, 394] on button "Next" at bounding box center [517, 388] width 207 height 51
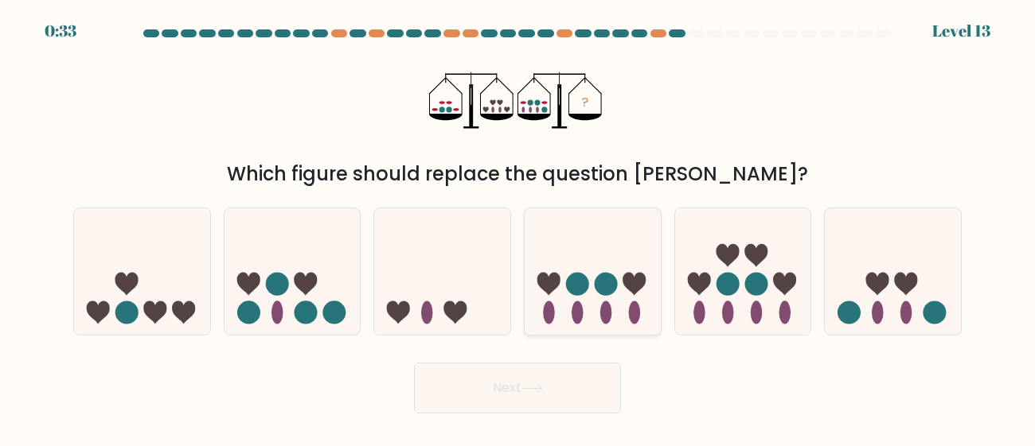
click at [620, 253] on icon at bounding box center [592, 272] width 136 height 112
click at [518, 228] on input "d." at bounding box center [517, 226] width 1 height 4
radio input "true"
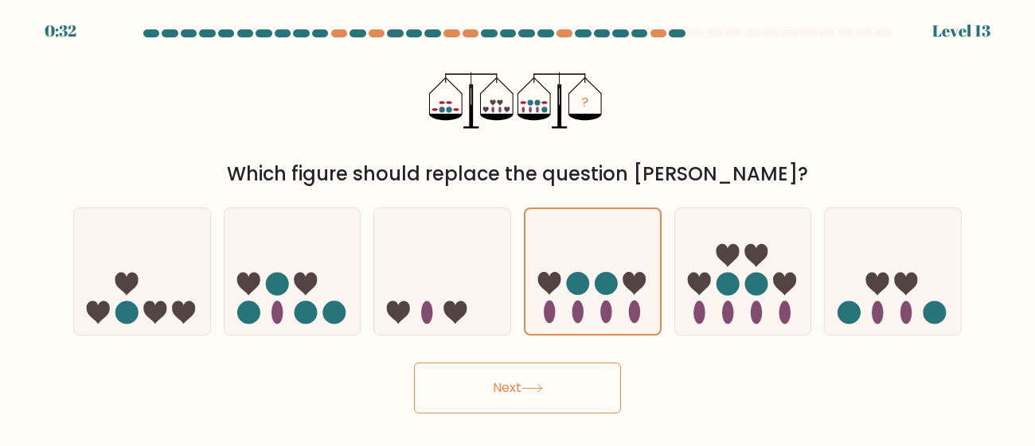
click at [538, 400] on button "Next" at bounding box center [517, 388] width 207 height 51
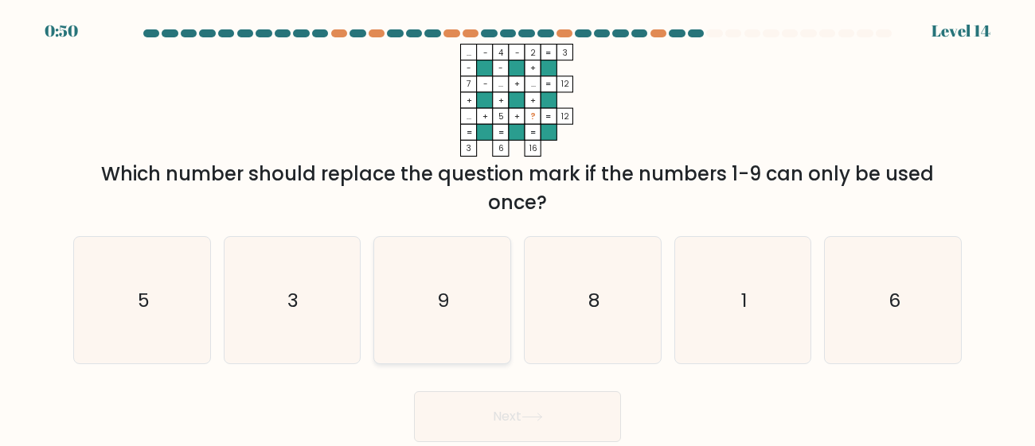
click at [489, 297] on icon "9" at bounding box center [442, 300] width 127 height 127
click at [517, 228] on input "c. 9" at bounding box center [517, 226] width 1 height 4
radio input "true"
click at [454, 435] on button "Next" at bounding box center [517, 417] width 207 height 51
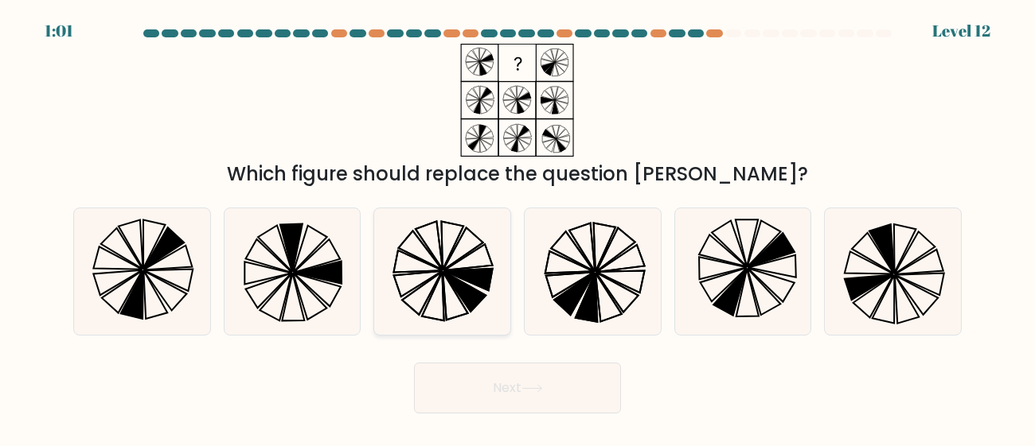
click at [423, 287] on icon at bounding box center [442, 272] width 127 height 127
click at [517, 228] on input "c." at bounding box center [517, 226] width 1 height 4
radio input "true"
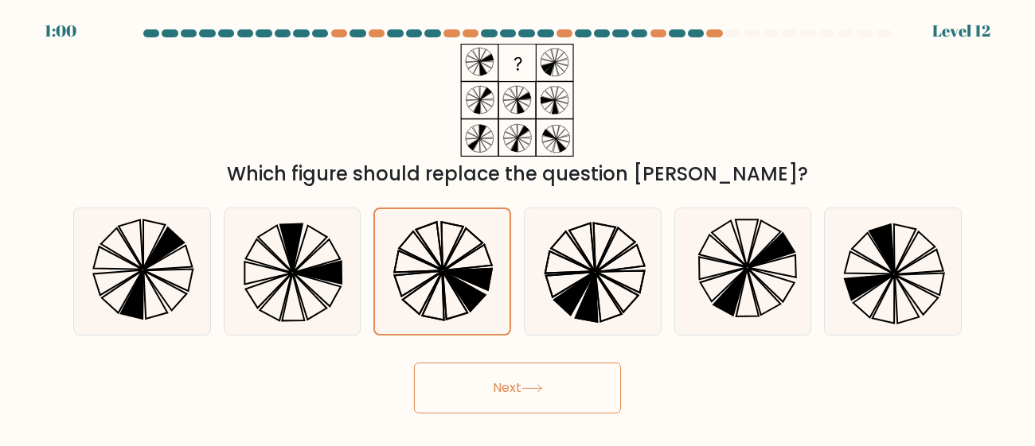
click at [472, 384] on button "Next" at bounding box center [517, 388] width 207 height 51
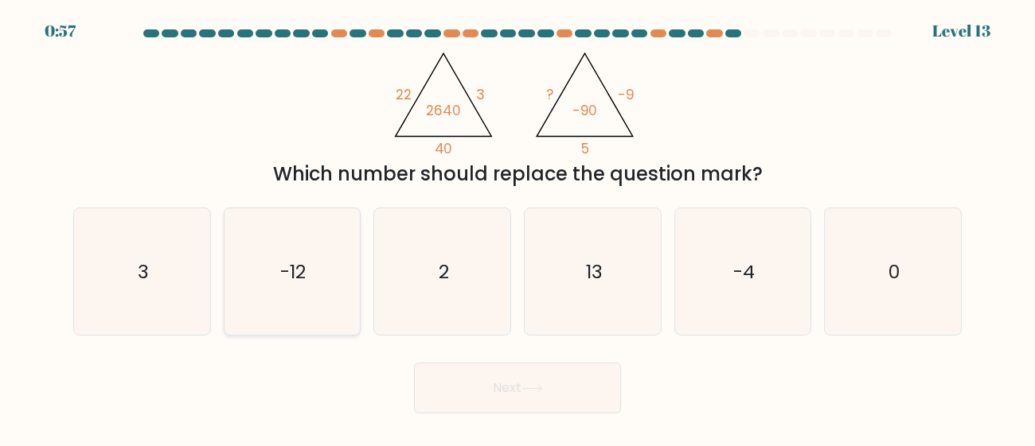
click at [298, 319] on icon "-12" at bounding box center [291, 272] width 127 height 127
click at [517, 228] on input "b. -12" at bounding box center [517, 226] width 1 height 4
radio input "true"
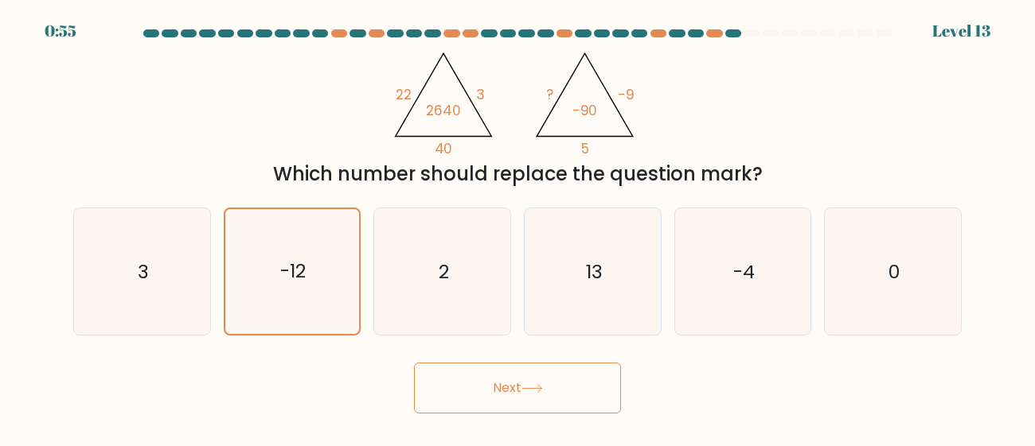
click at [504, 401] on button "Next" at bounding box center [517, 388] width 207 height 51
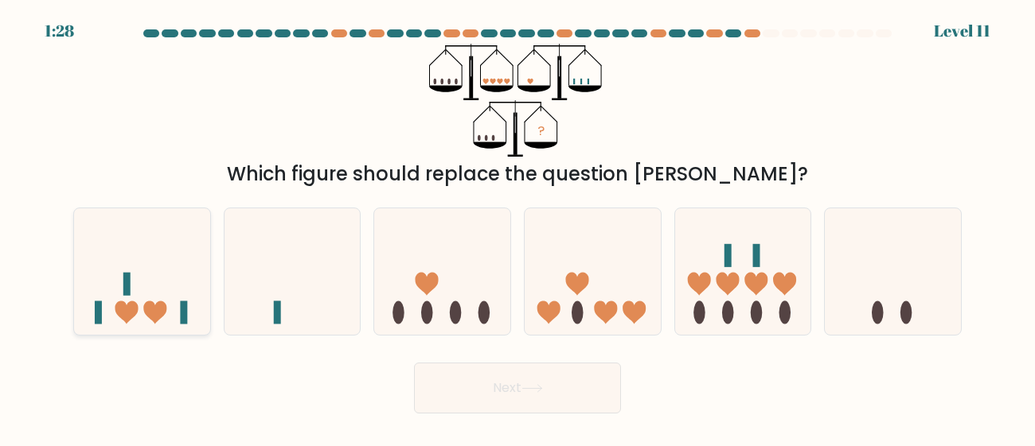
click at [108, 279] on icon at bounding box center [142, 272] width 136 height 112
click at [517, 228] on input "a." at bounding box center [517, 226] width 1 height 4
radio input "true"
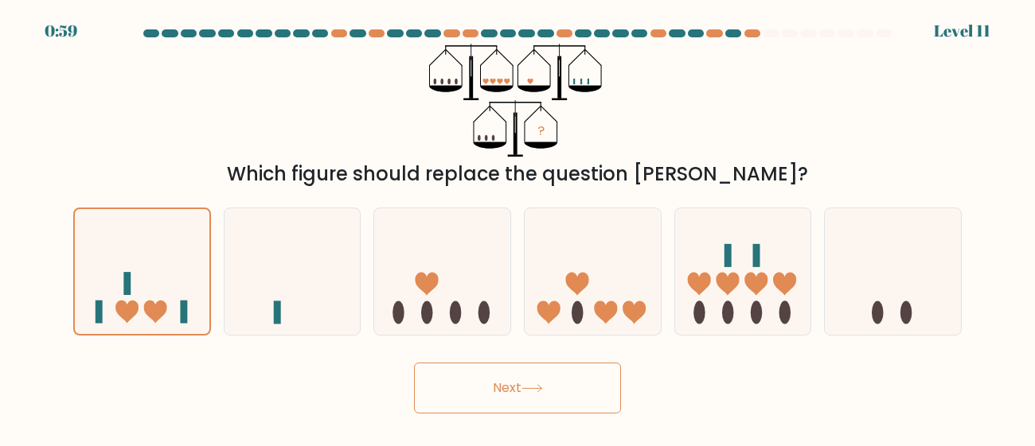
click at [488, 394] on button "Next" at bounding box center [517, 388] width 207 height 51
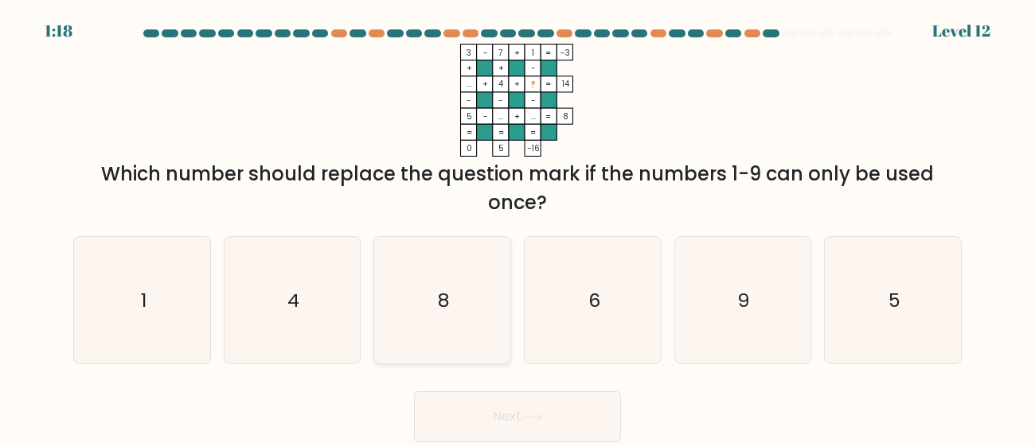
click at [397, 289] on icon "8" at bounding box center [442, 300] width 127 height 127
click at [517, 228] on input "c. 8" at bounding box center [517, 226] width 1 height 4
radio input "true"
click at [566, 312] on icon "6" at bounding box center [592, 300] width 127 height 127
click at [518, 228] on input "d. 6" at bounding box center [517, 226] width 1 height 4
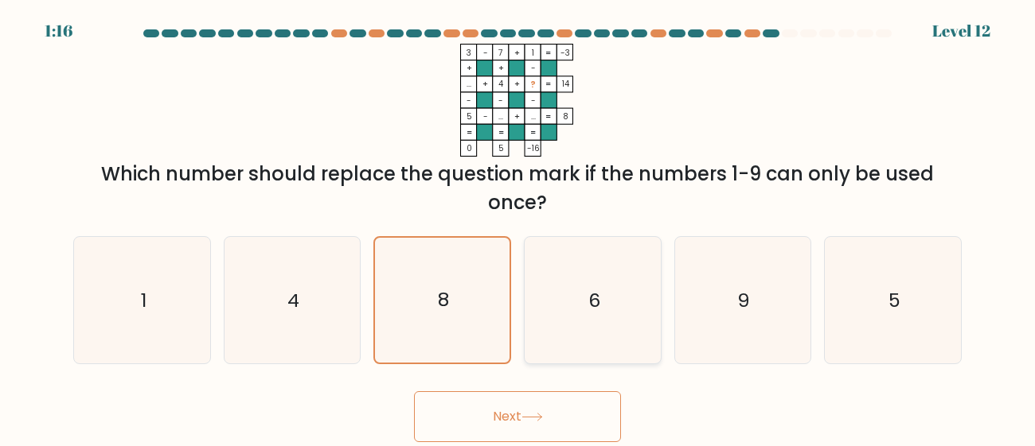
radio input "true"
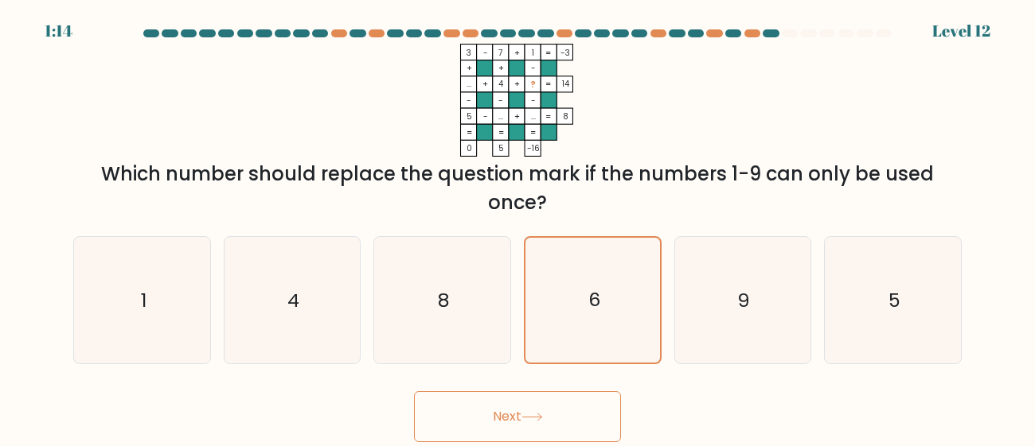
click at [477, 431] on button "Next" at bounding box center [517, 417] width 207 height 51
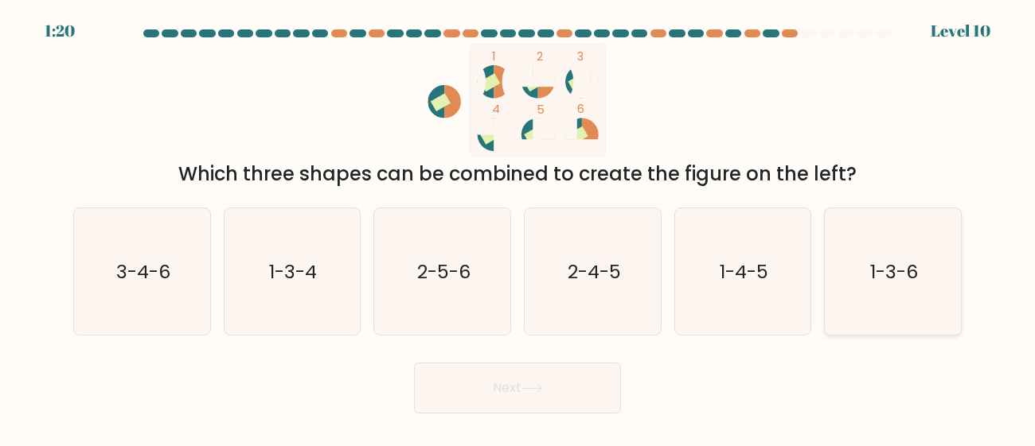
click at [930, 263] on icon "1-3-6" at bounding box center [892, 272] width 127 height 127
click at [518, 228] on input "f. 1-3-6" at bounding box center [517, 226] width 1 height 4
radio input "true"
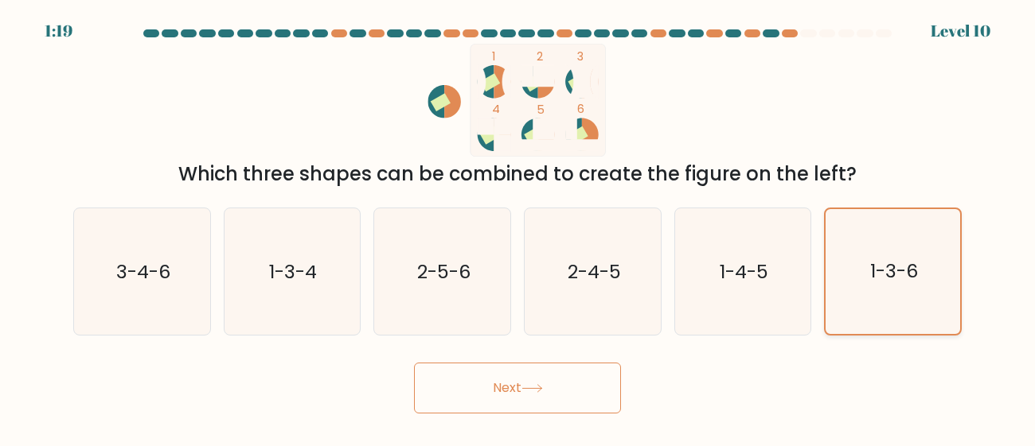
click at [930, 263] on icon "1-3-6" at bounding box center [892, 271] width 125 height 125
click at [518, 228] on input "f. 1-3-6" at bounding box center [517, 226] width 1 height 4
click at [545, 399] on button "Next" at bounding box center [517, 388] width 207 height 51
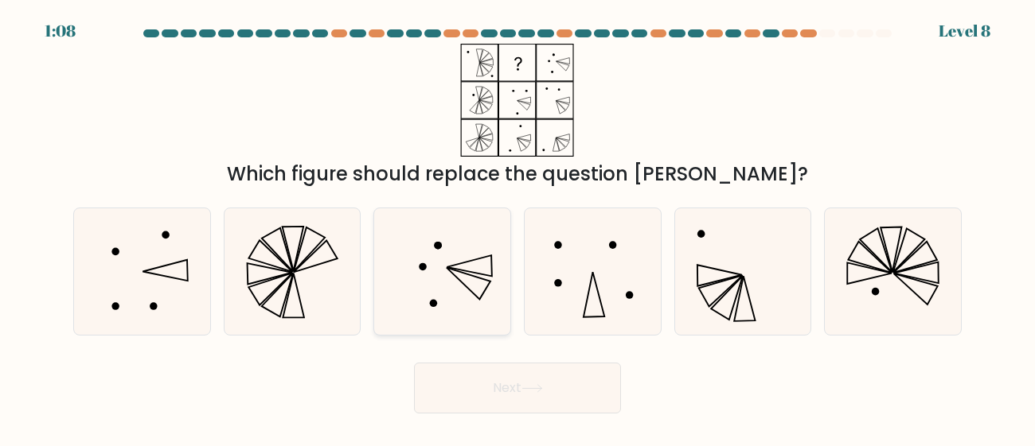
click at [455, 267] on icon at bounding box center [442, 272] width 127 height 127
click at [517, 228] on input "c." at bounding box center [517, 226] width 1 height 4
radio input "true"
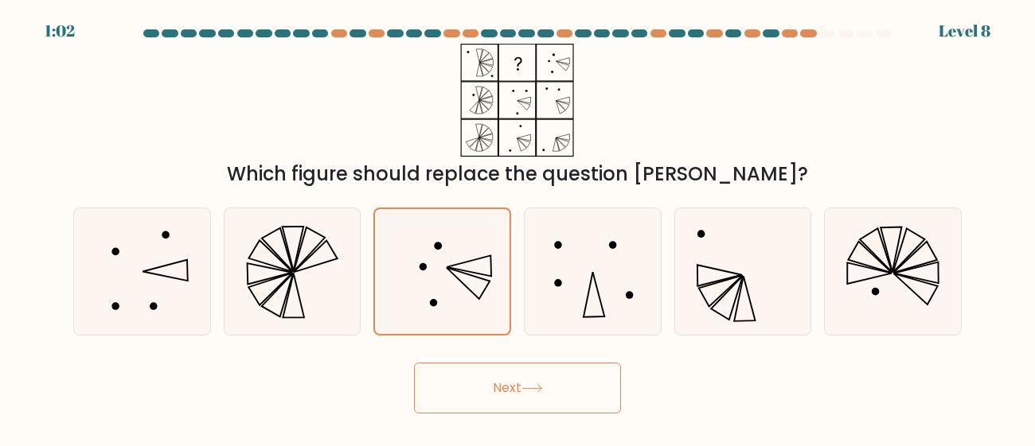
click at [497, 393] on button "Next" at bounding box center [517, 388] width 207 height 51
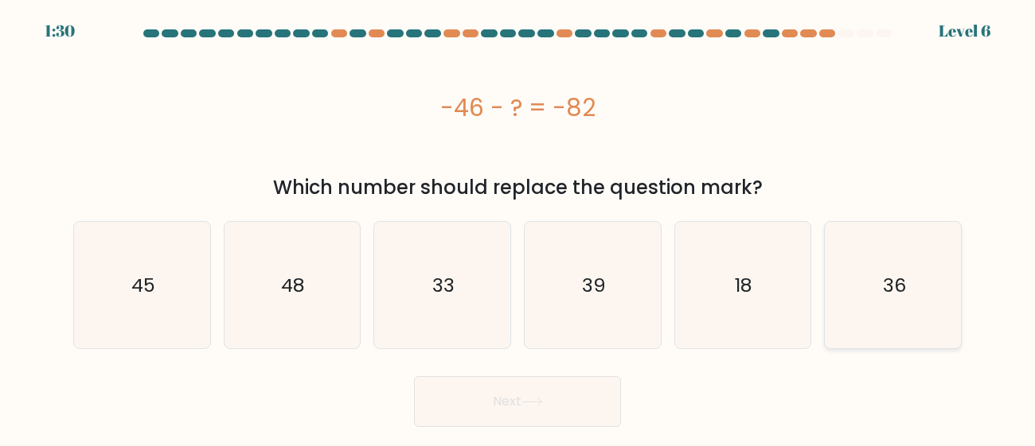
click at [883, 295] on text "36" at bounding box center [894, 285] width 23 height 26
click at [518, 228] on input "f. 36" at bounding box center [517, 226] width 1 height 4
radio input "true"
click at [610, 396] on button "Next" at bounding box center [517, 401] width 207 height 51
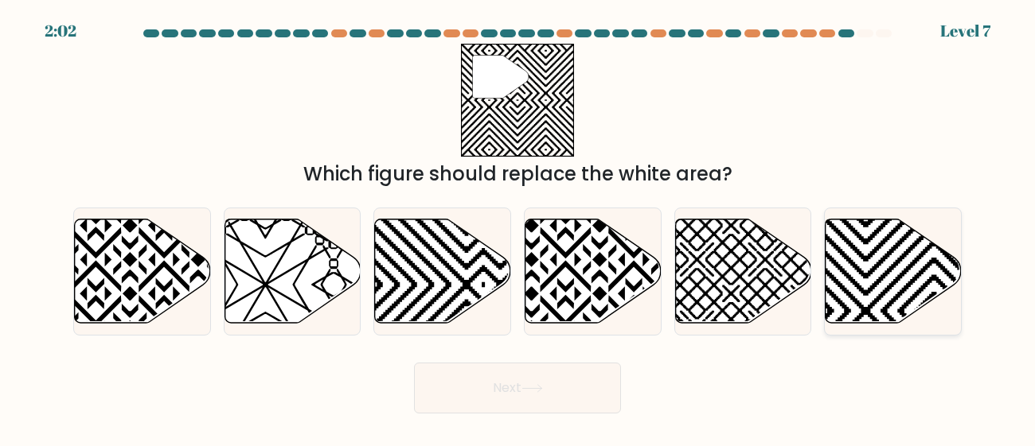
click at [939, 263] on icon at bounding box center [934, 328] width 274 height 274
click at [518, 228] on input "f." at bounding box center [517, 226] width 1 height 4
radio input "true"
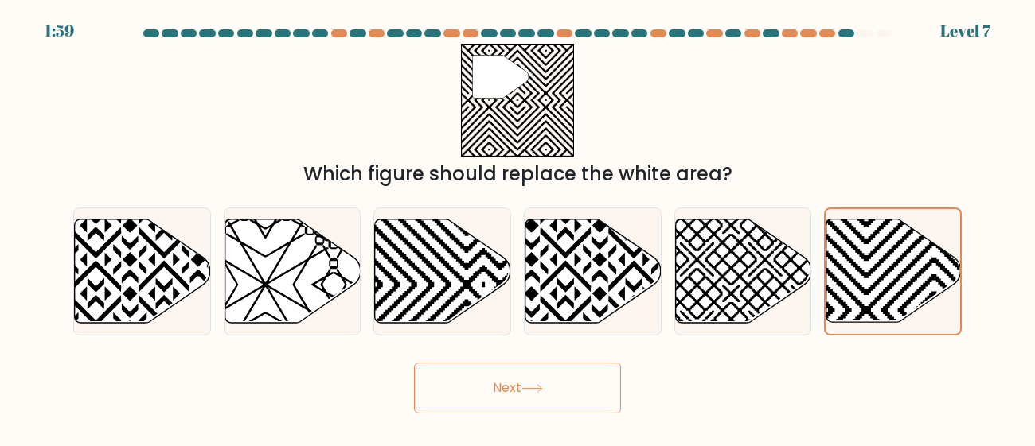
click at [463, 407] on button "Next" at bounding box center [517, 388] width 207 height 51
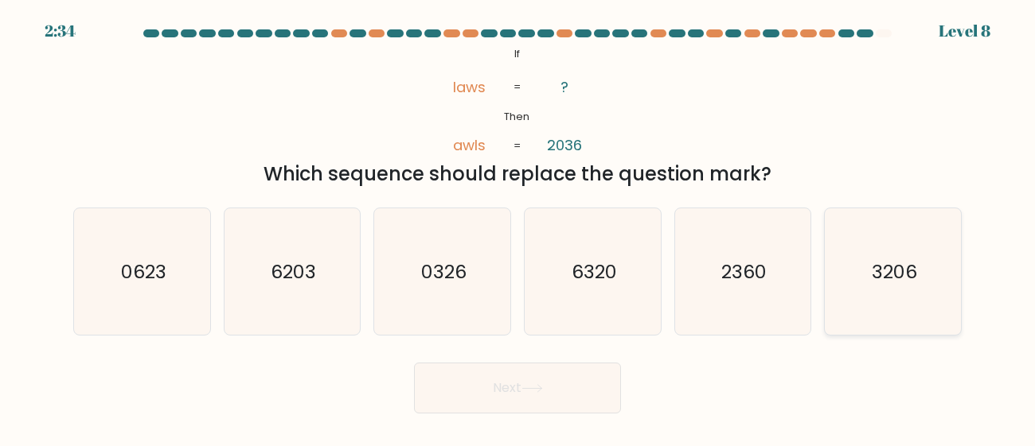
click at [875, 264] on text "3206" at bounding box center [894, 271] width 45 height 26
click at [518, 228] on input "f. 3206" at bounding box center [517, 226] width 1 height 4
radio input "true"
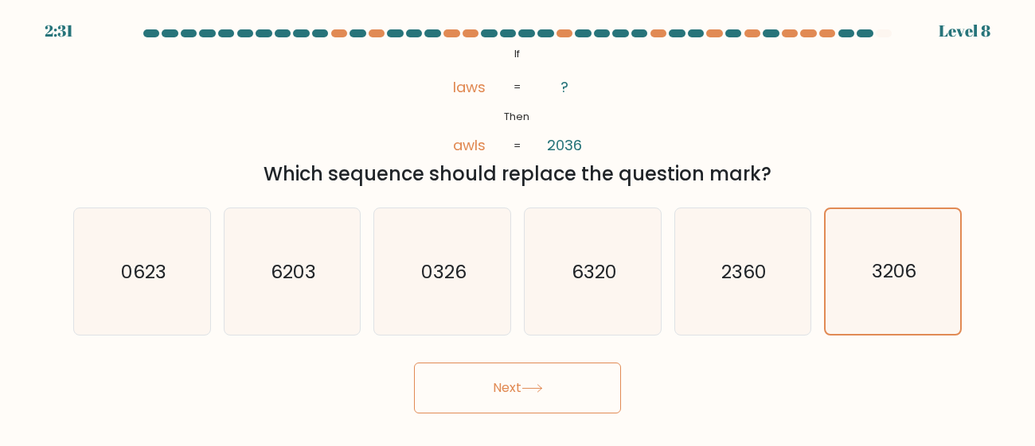
click at [505, 393] on button "Next" at bounding box center [517, 388] width 207 height 51
click at [541, 388] on icon at bounding box center [531, 388] width 19 height 7
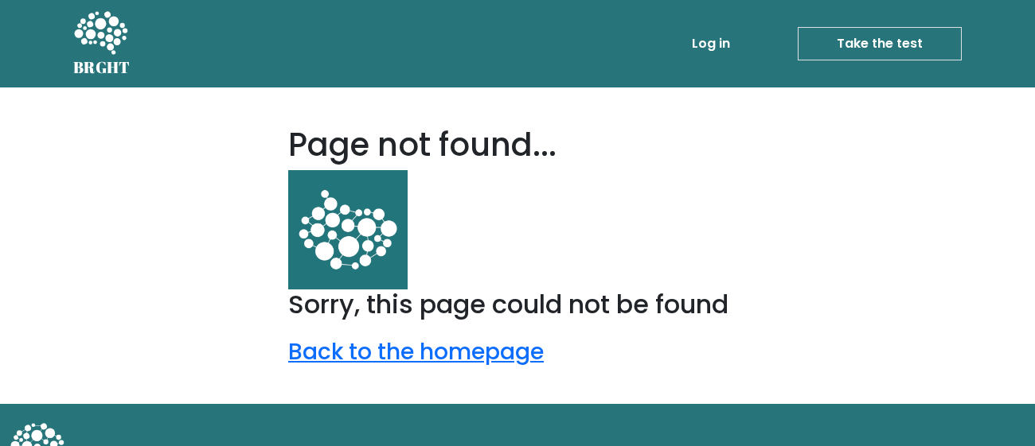
click at [937, 41] on link "Take the test" at bounding box center [879, 43] width 164 height 33
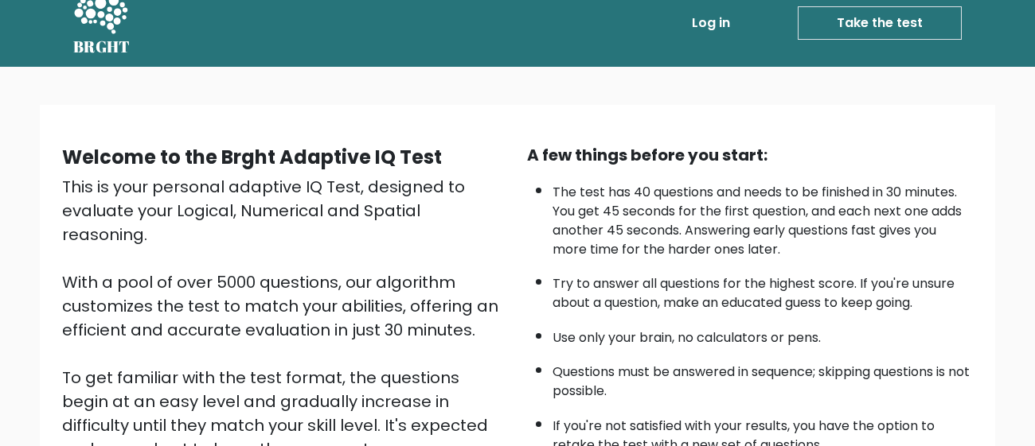
scroll to position [94, 0]
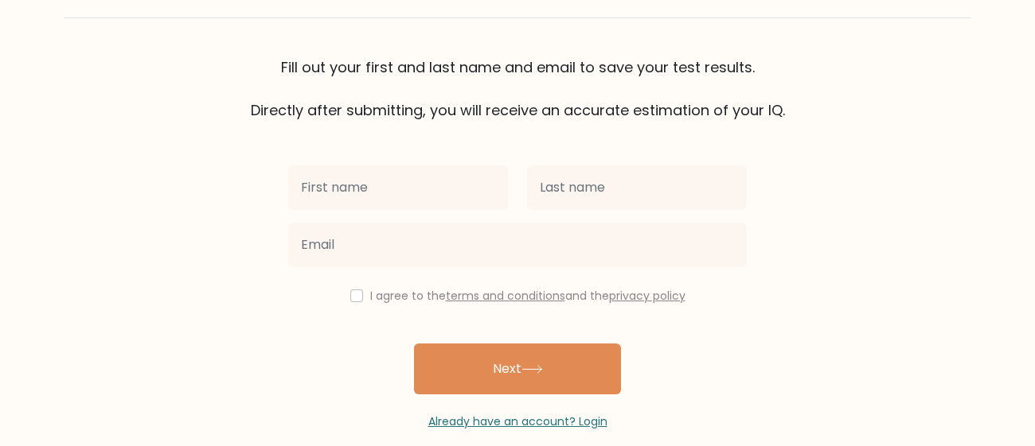
scroll to position [87, 0]
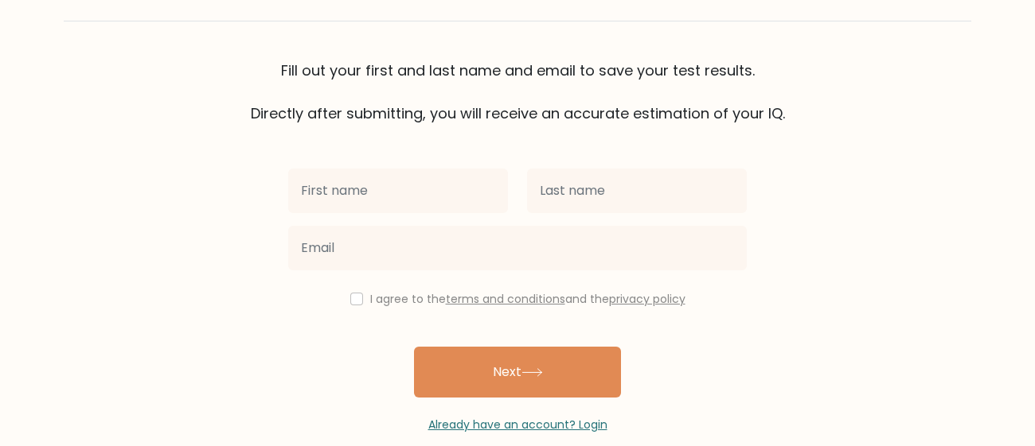
click at [372, 301] on label "I agree to the terms and conditions and the privacy policy" at bounding box center [527, 299] width 315 height 16
click at [355, 301] on input "checkbox" at bounding box center [356, 299] width 13 height 13
checkbox input "true"
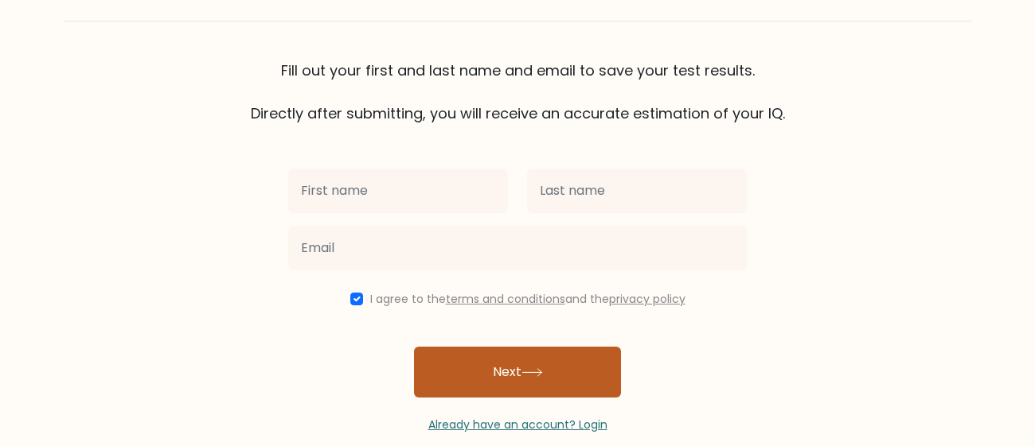
click at [493, 379] on button "Next" at bounding box center [517, 372] width 207 height 51
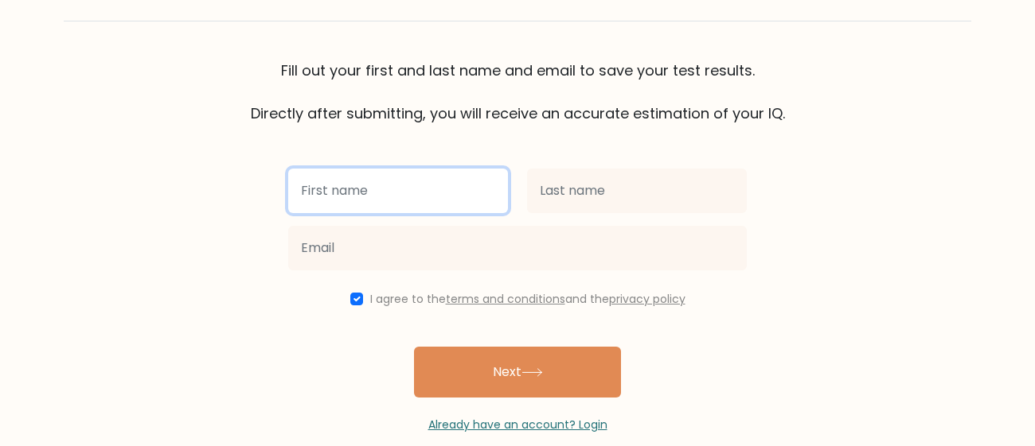
click at [373, 193] on input "text" at bounding box center [398, 191] width 220 height 45
type input "sdjosd"
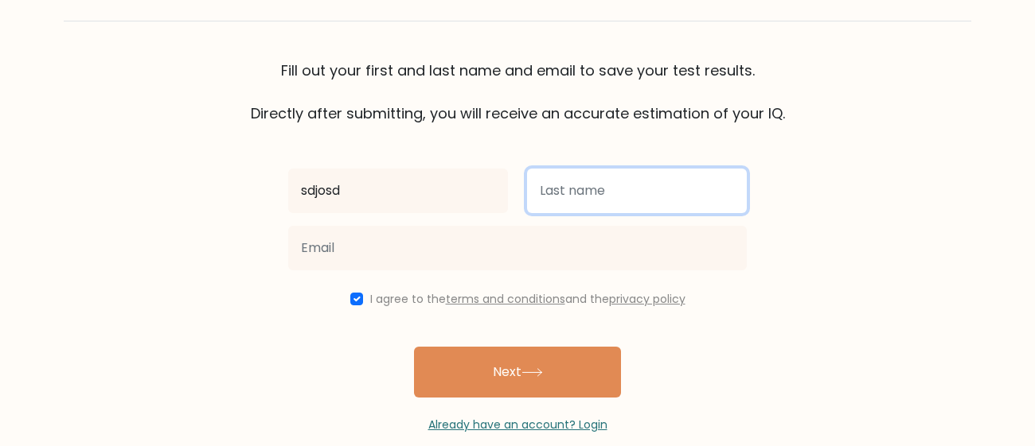
click at [570, 210] on input "text" at bounding box center [637, 191] width 220 height 45
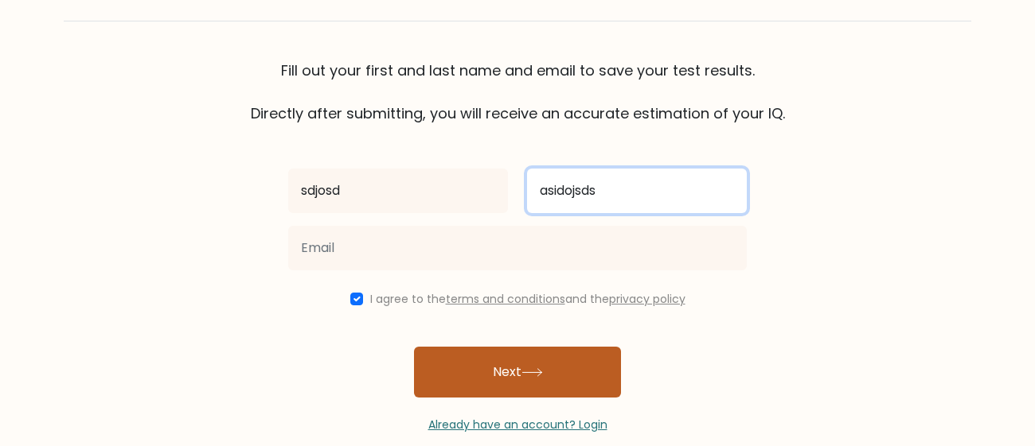
type input "asidojsds"
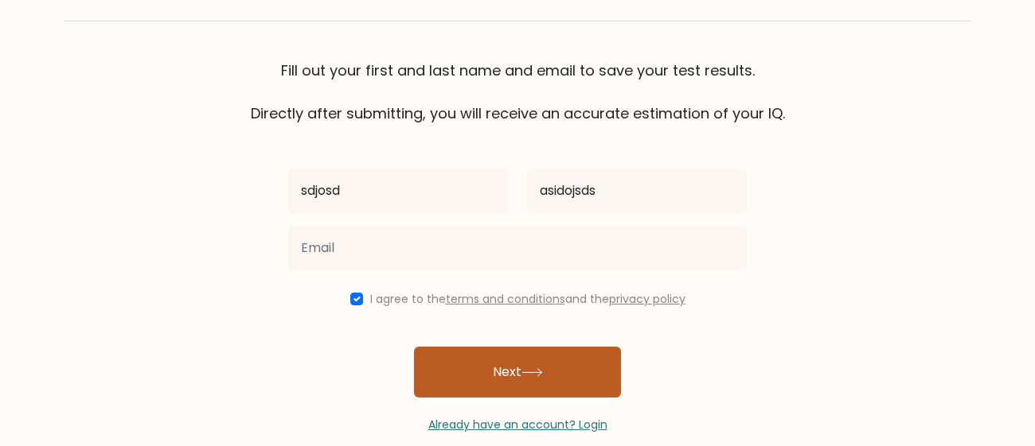
click at [532, 357] on button "Next" at bounding box center [517, 372] width 207 height 51
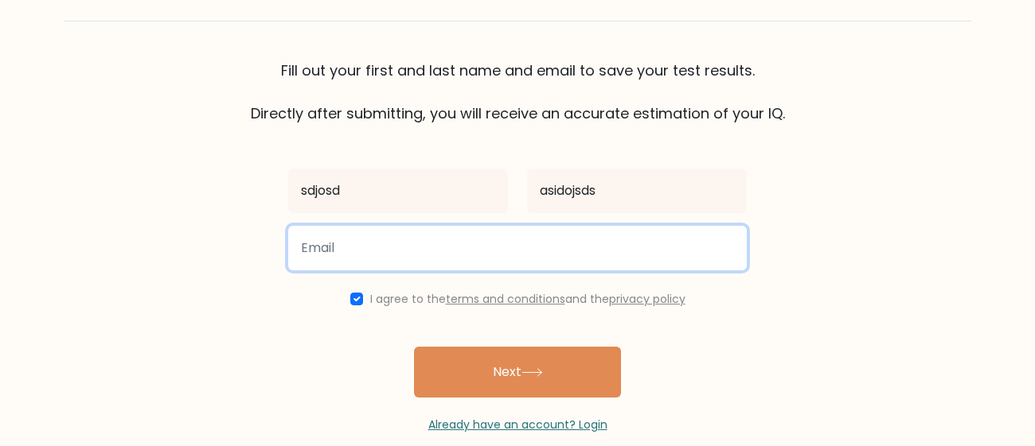
click at [412, 233] on input "email" at bounding box center [517, 248] width 458 height 45
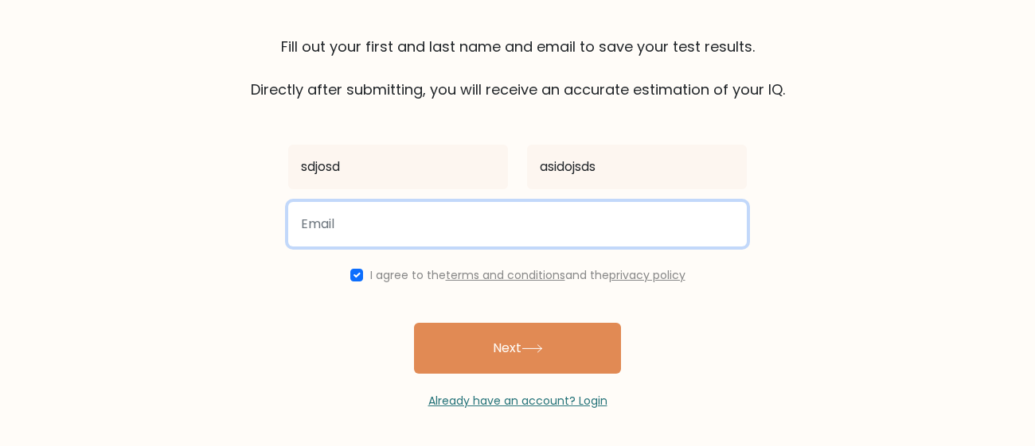
click at [516, 224] on input "email" at bounding box center [517, 224] width 458 height 45
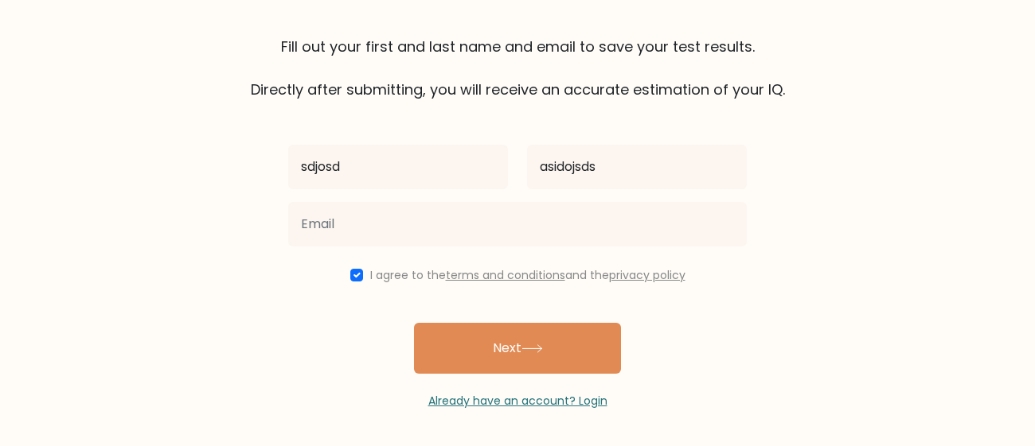
click at [103, 78] on div "Fill out your first and last name and email to save your test results. Directly…" at bounding box center [517, 68] width 907 height 64
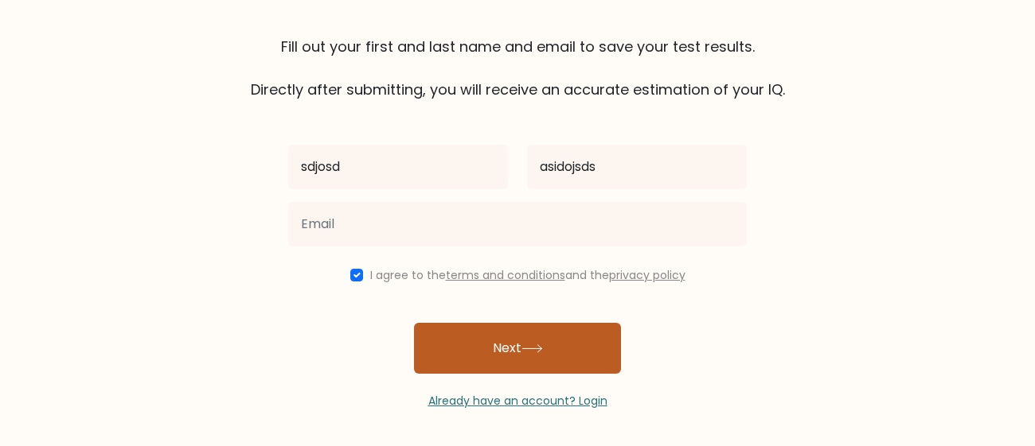
click at [524, 347] on icon at bounding box center [531, 349] width 21 height 9
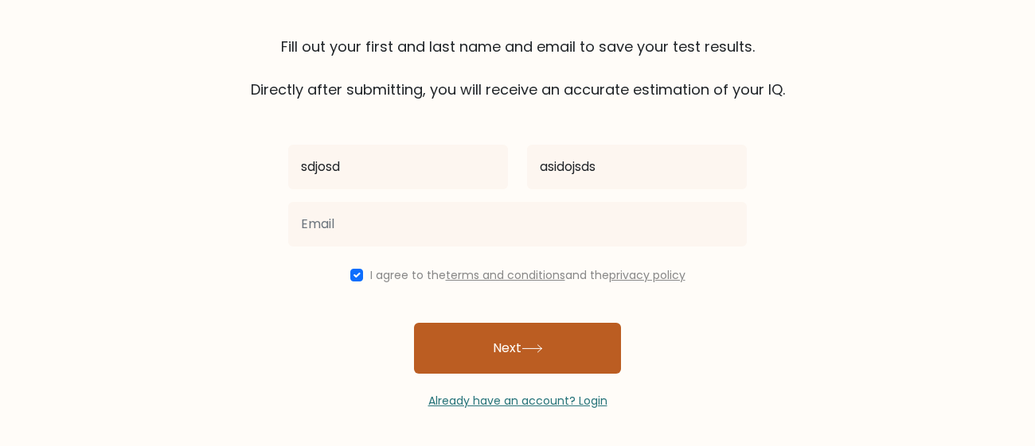
click at [524, 347] on icon at bounding box center [531, 349] width 21 height 9
